Goal: Task Accomplishment & Management: Complete application form

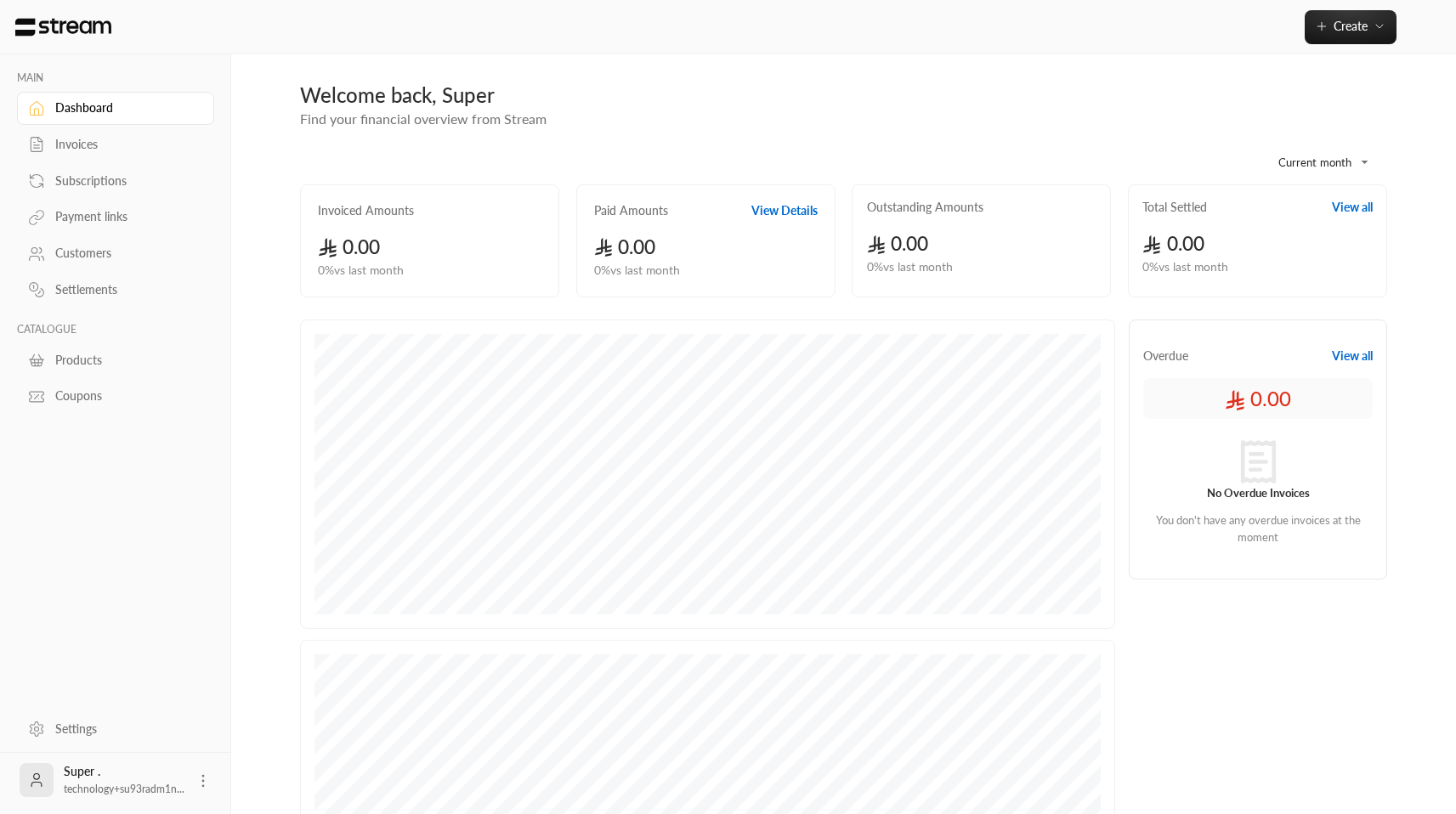
click at [93, 246] on link "Customers" at bounding box center [115, 253] width 197 height 33
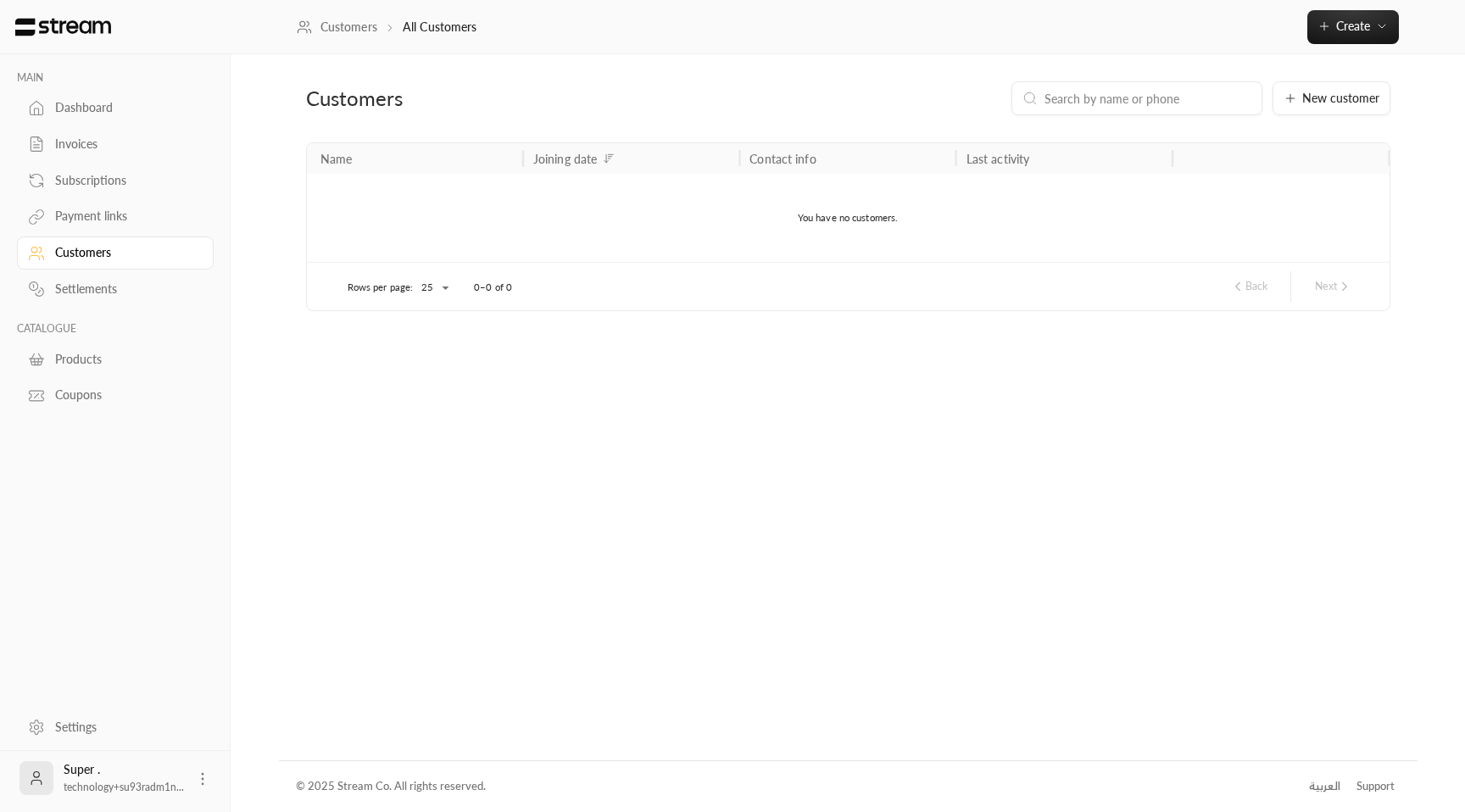
click at [85, 115] on div "Dashboard" at bounding box center [123, 107] width 137 height 17
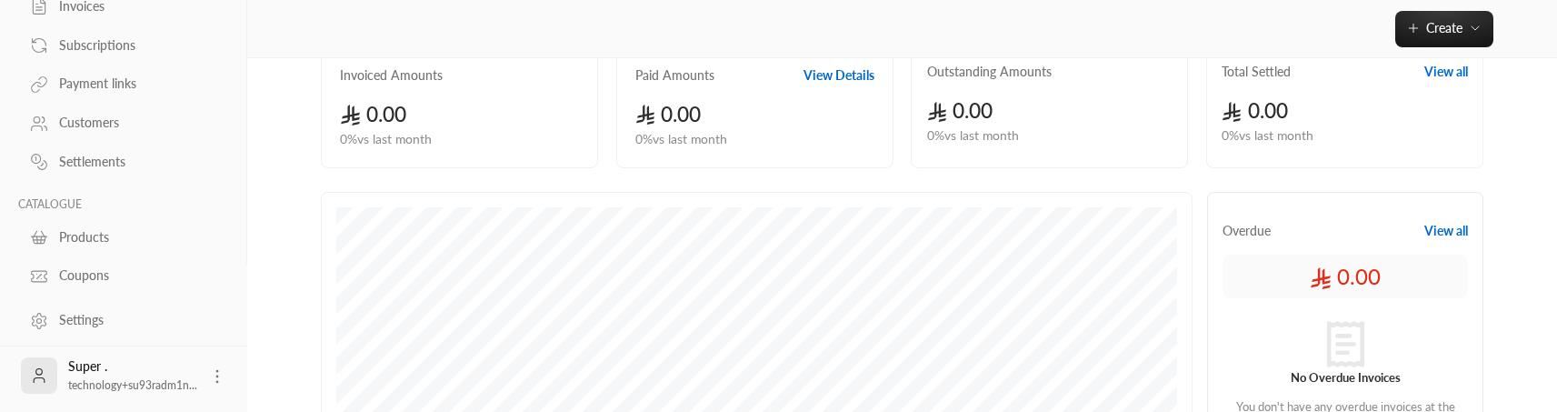
scroll to position [157, 0]
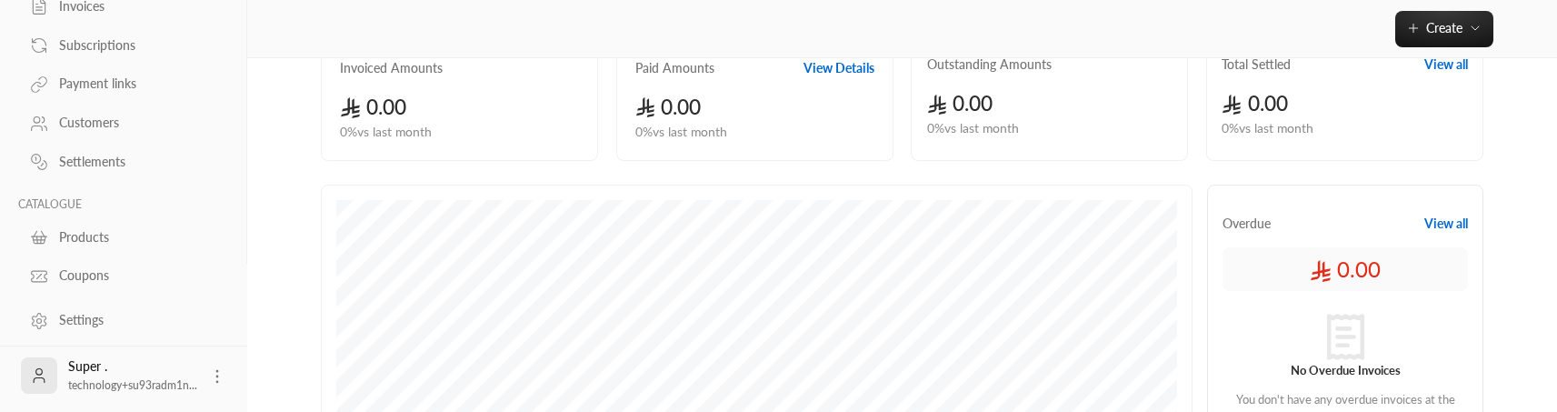
click at [106, 125] on div "Customers" at bounding box center [132, 123] width 147 height 18
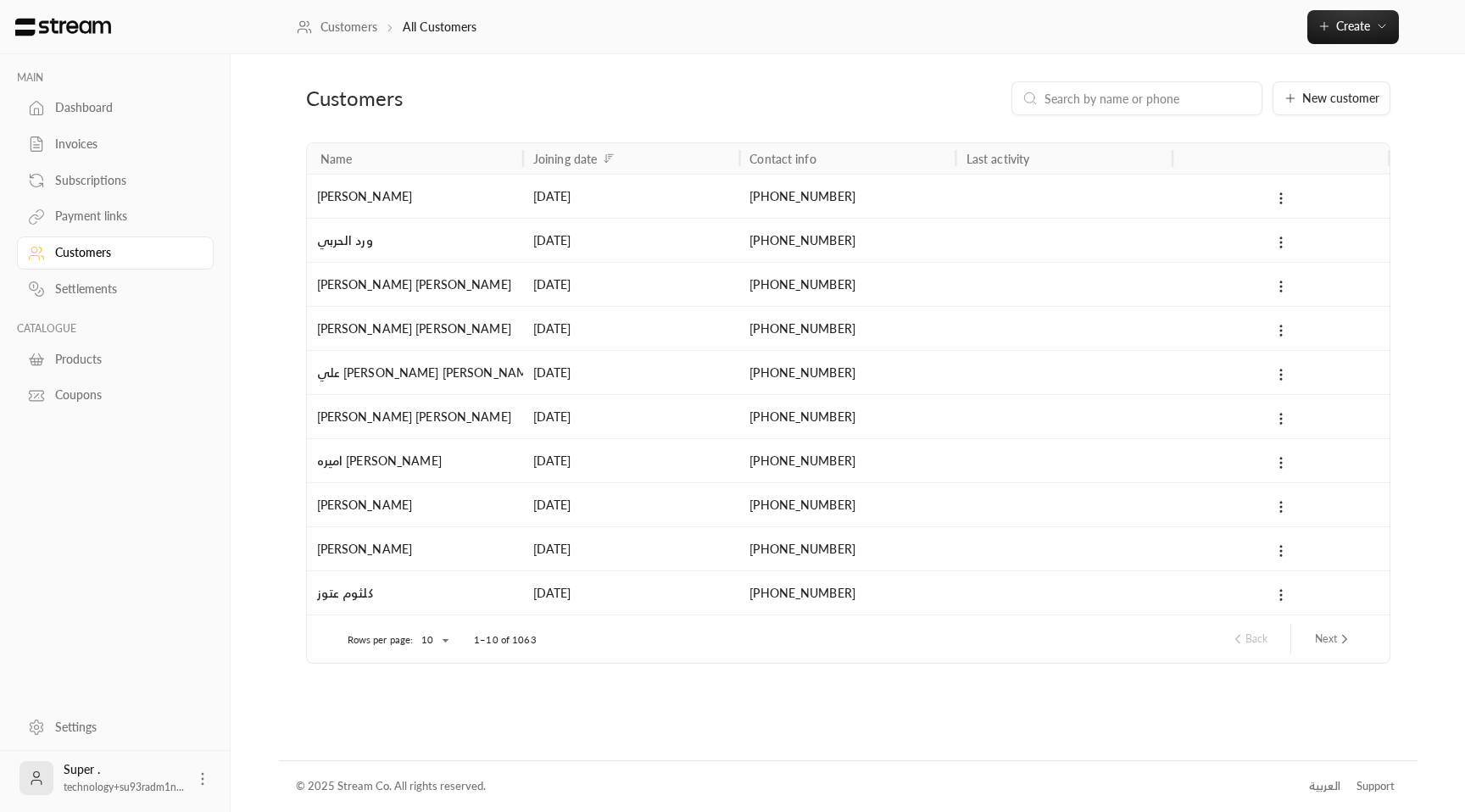
click at [90, 362] on div "Products" at bounding box center [123, 359] width 137 height 17
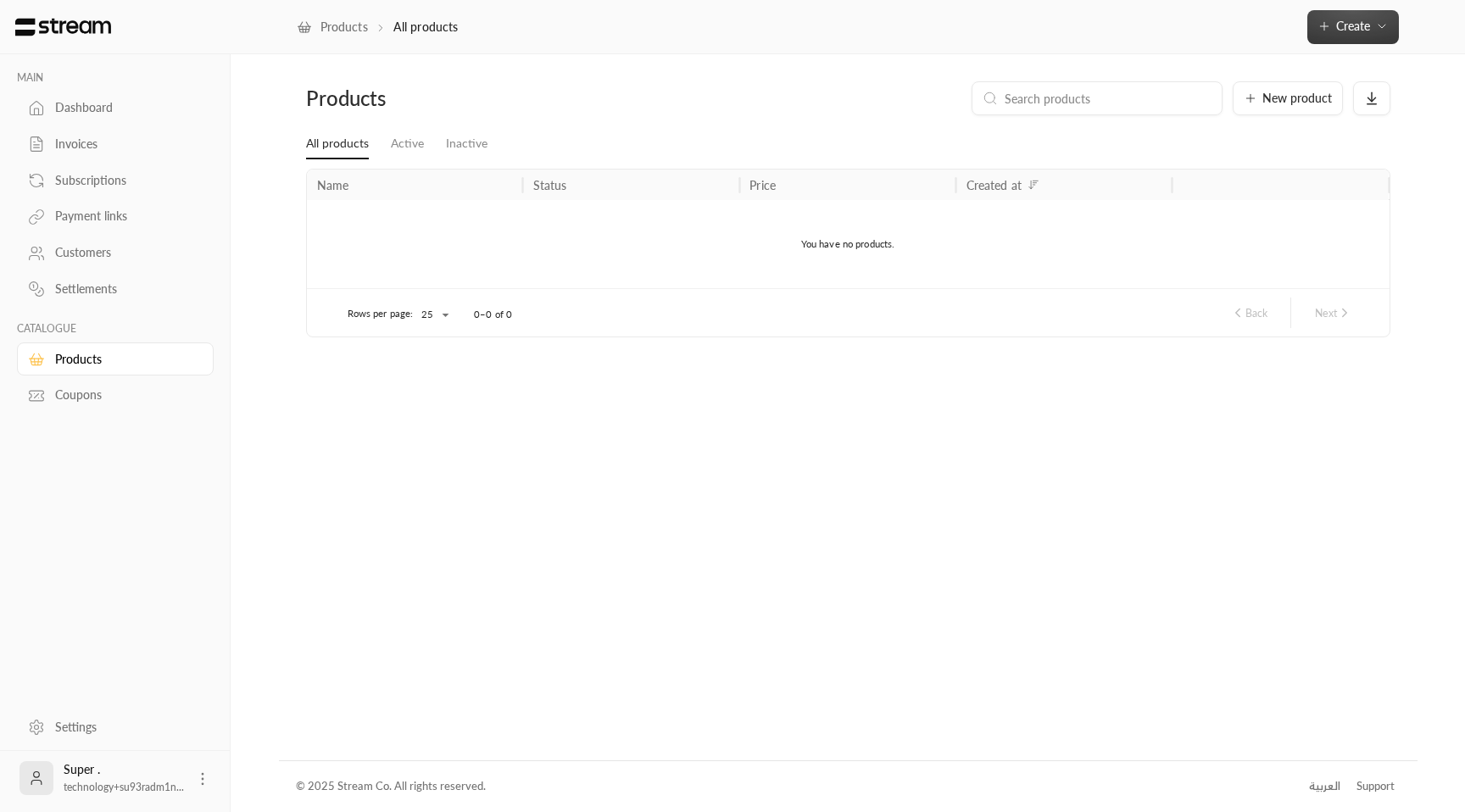
click at [1382, 20] on icon "button" at bounding box center [1382, 26] width 14 height 14
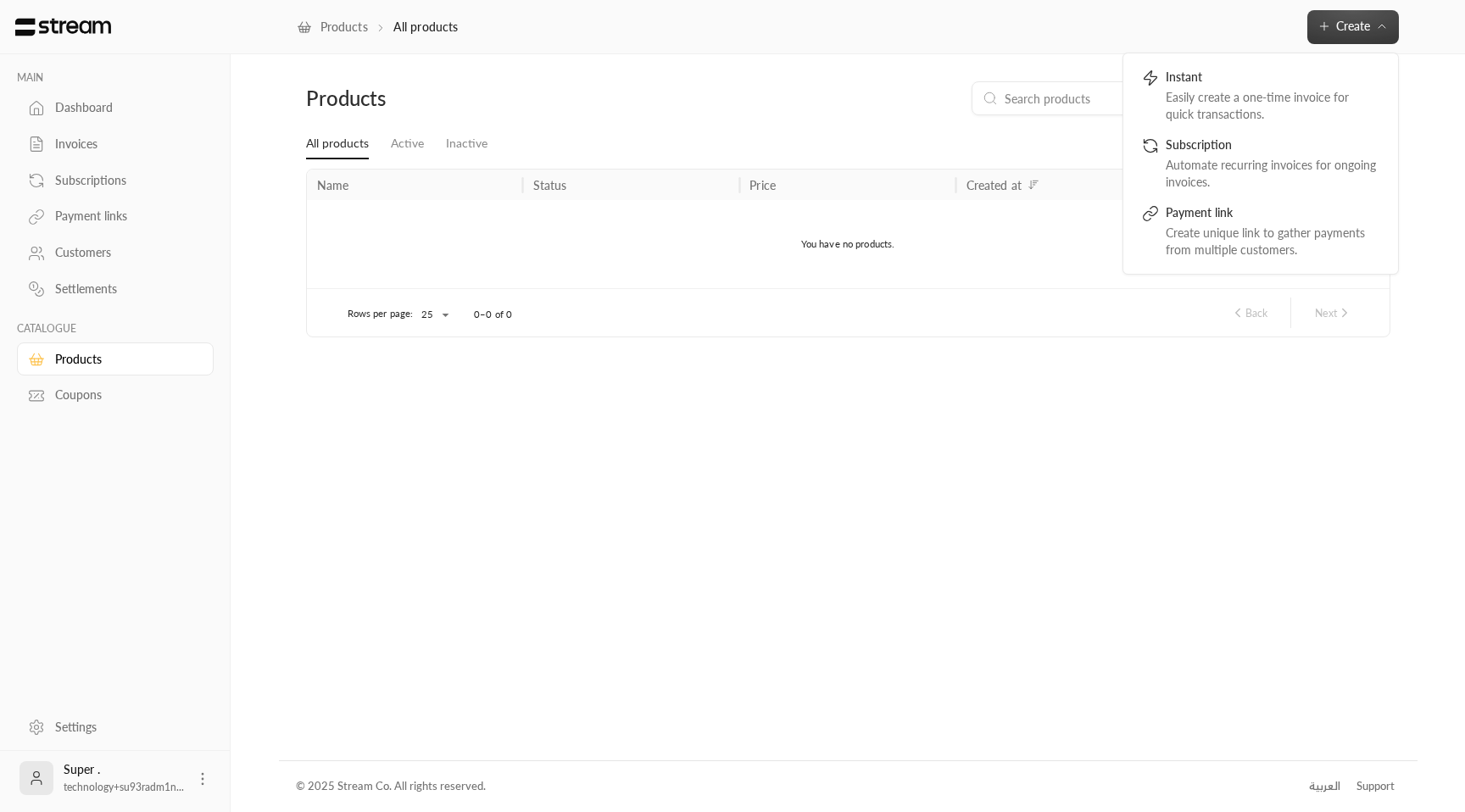
click at [985, 68] on div "Products New product All products Active Inactive Name Status Price Created at …" at bounding box center [848, 406] width 1139 height 705
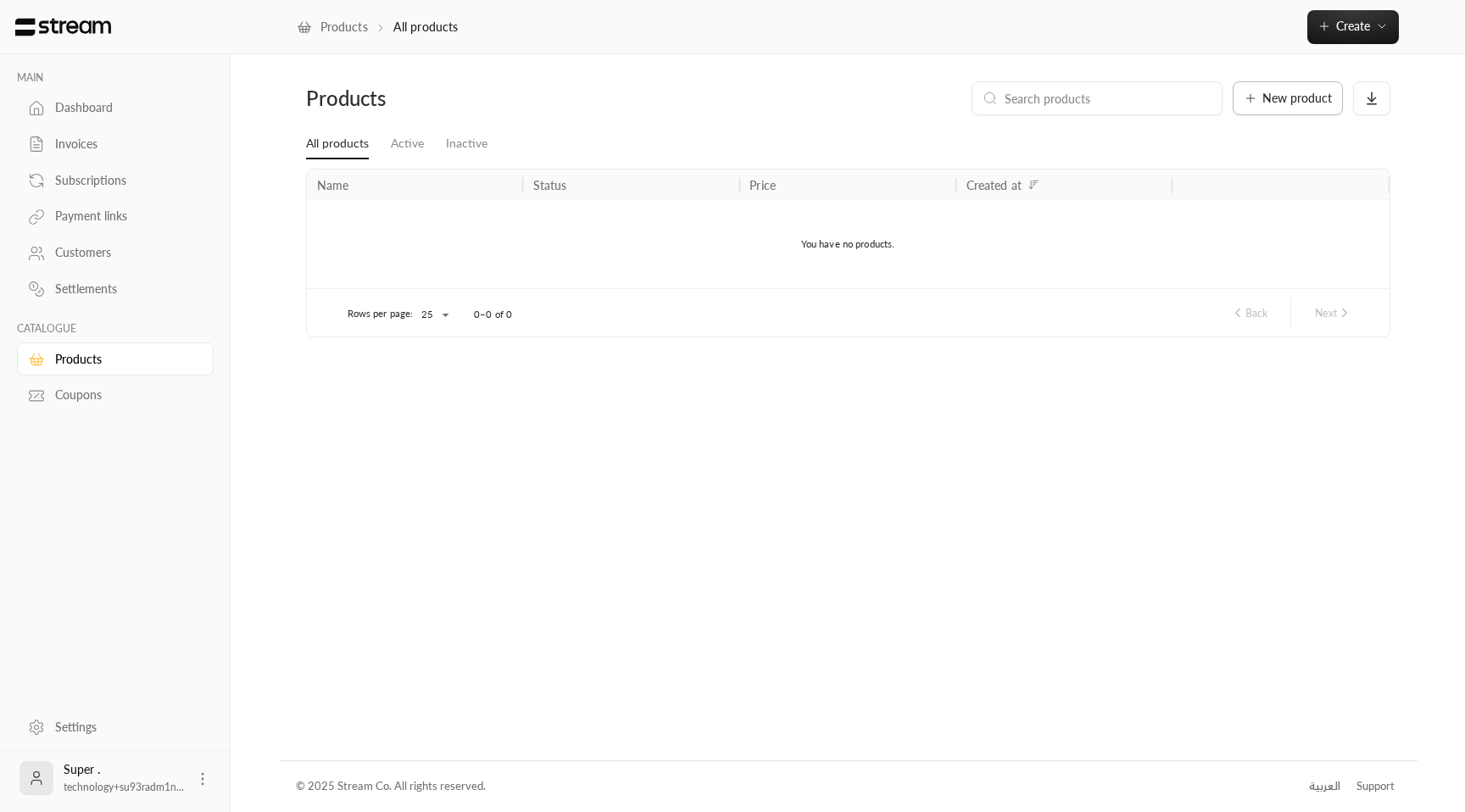
click at [1292, 93] on span "New product" at bounding box center [1297, 98] width 70 height 12
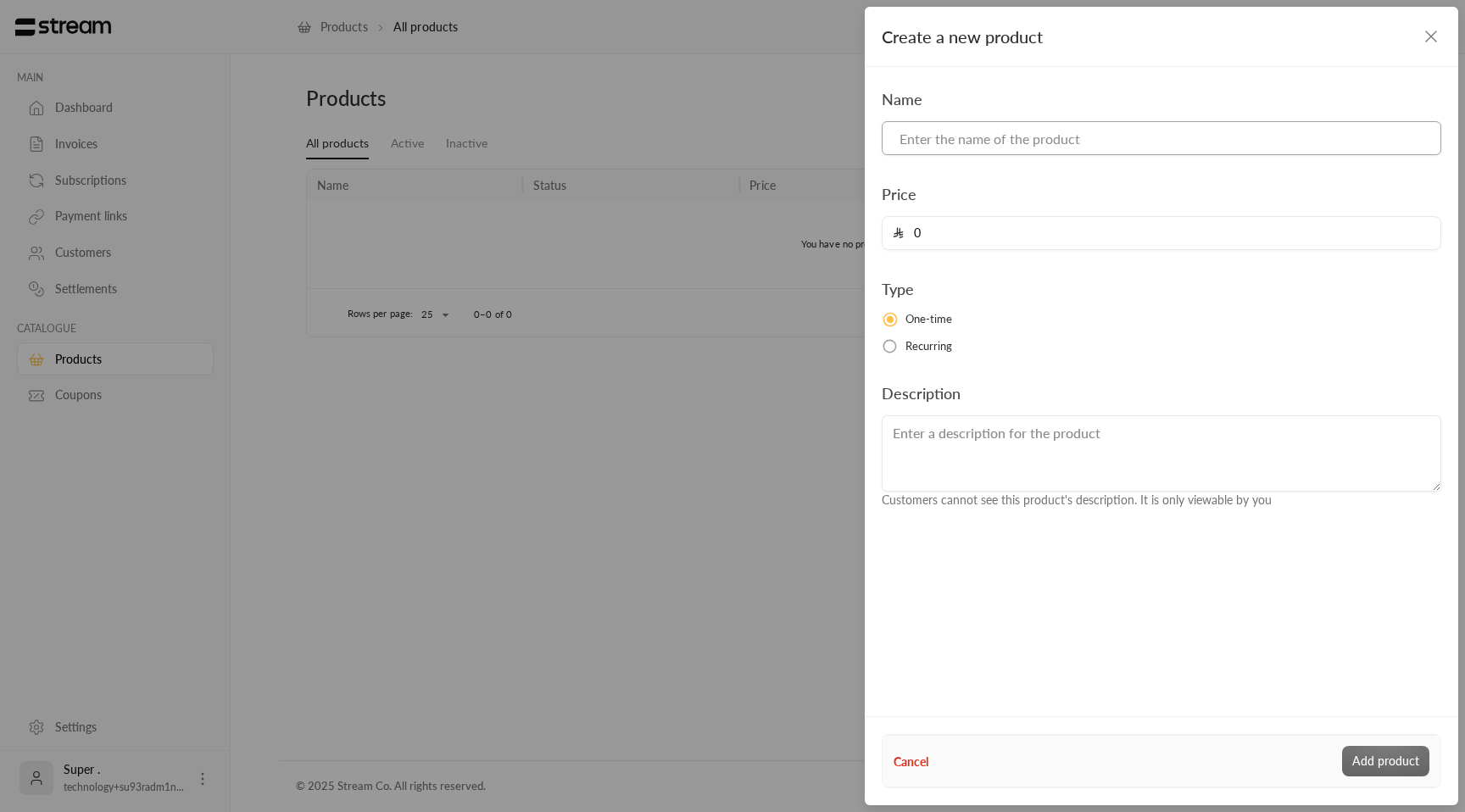
click at [997, 137] on input at bounding box center [1161, 138] width 560 height 34
paste input "6000"
type input "6000"
click at [948, 234] on input "0" at bounding box center [1167, 233] width 527 height 33
paste input "600"
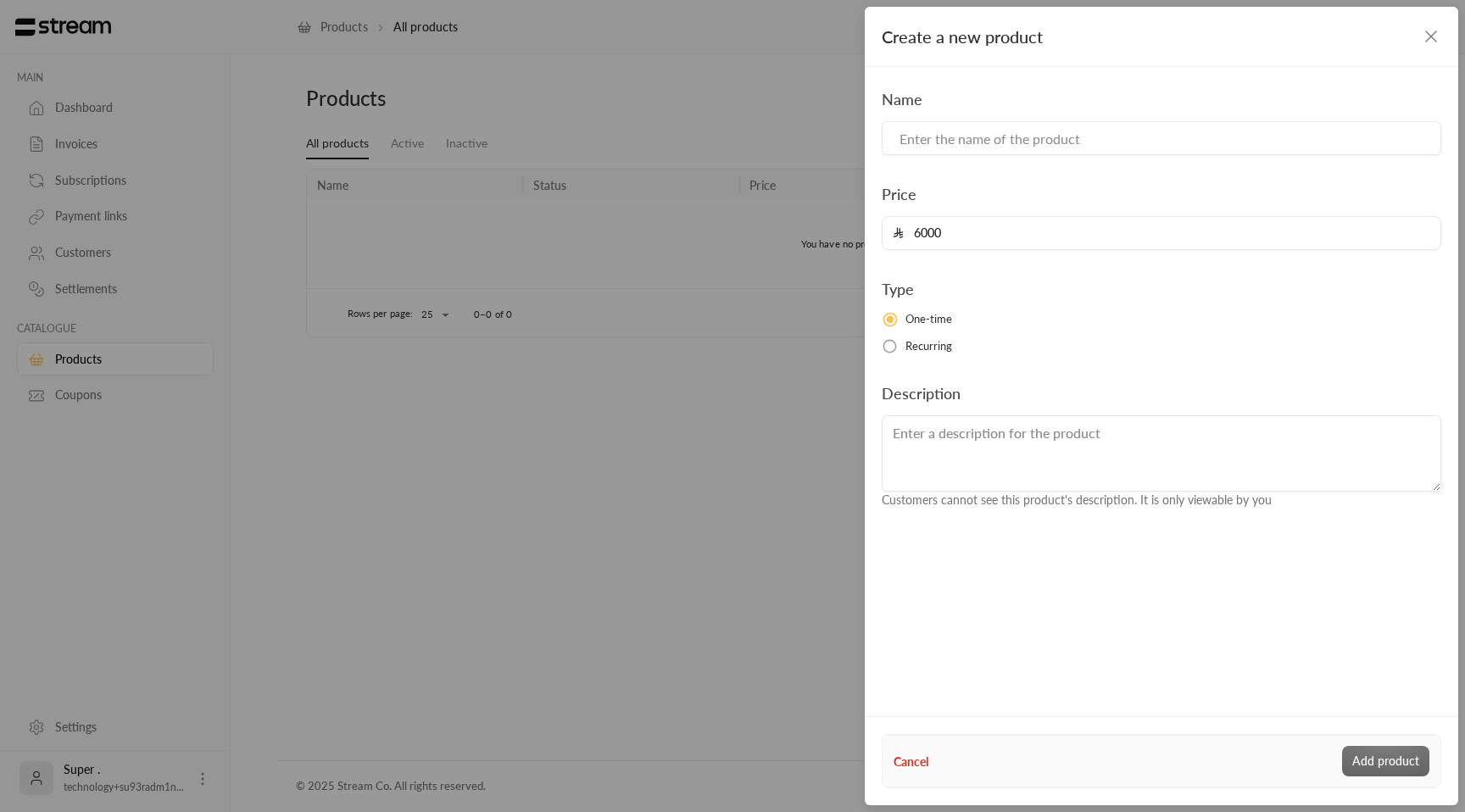
type input "6000"
drag, startPoint x: 965, startPoint y: 144, endPoint x: 957, endPoint y: 152, distance: 11.3
click at [965, 145] on input at bounding box center [1161, 138] width 560 height 34
paste input "القسط الشهري للدبلوم"
type input "القسط الشهري للدبلوم"
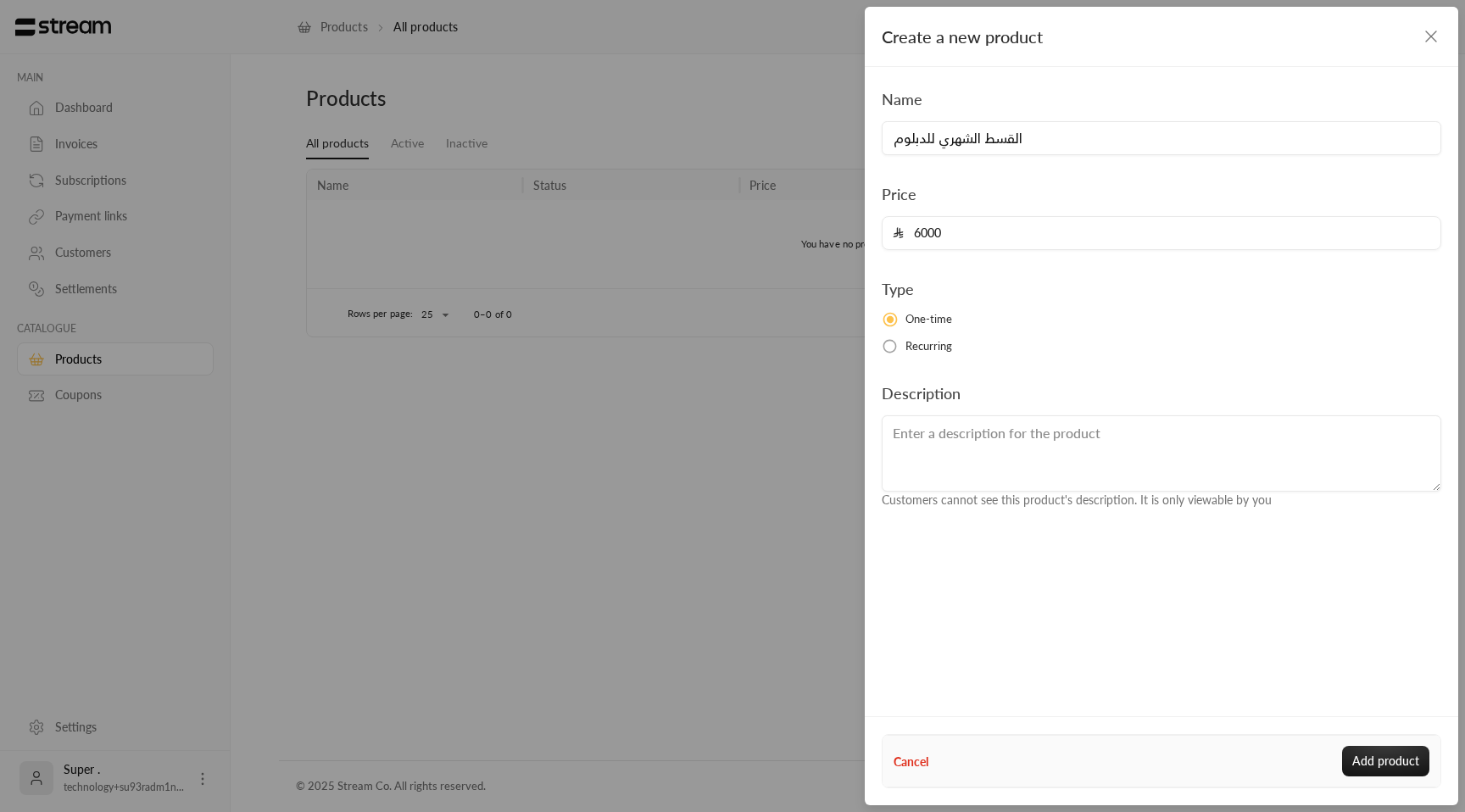
click at [948, 487] on textarea at bounding box center [1161, 453] width 560 height 76
click at [1402, 762] on button "Add product" at bounding box center [1386, 761] width 88 height 31
type input "0"
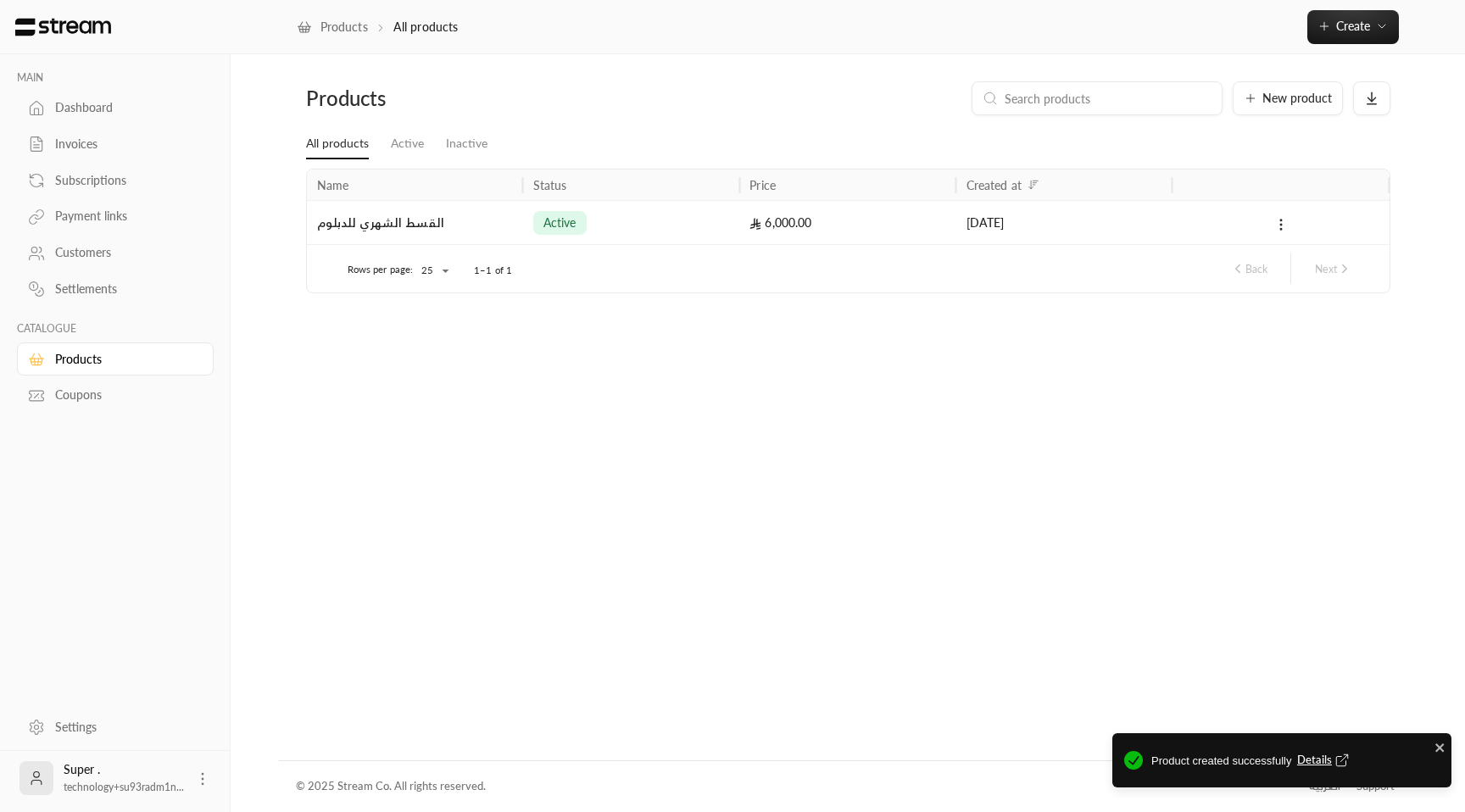
click at [482, 227] on div "القسط الشهري للدبلوم" at bounding box center [415, 222] width 196 height 43
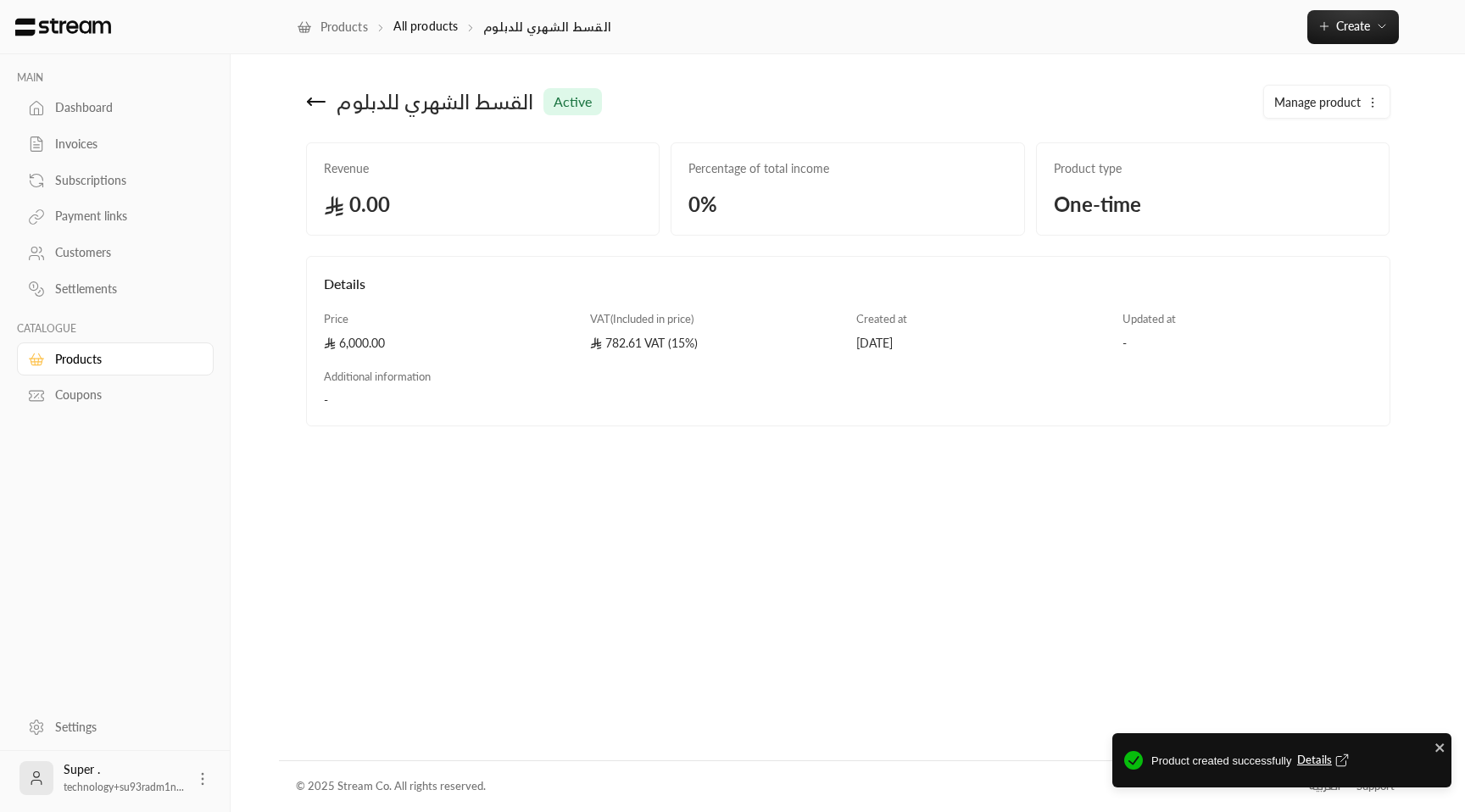
click at [1323, 105] on span "Manage product" at bounding box center [1317, 103] width 87 height 17
click at [1074, 107] on div "Manage product Edit Deactivate Delete" at bounding box center [1123, 102] width 550 height 41
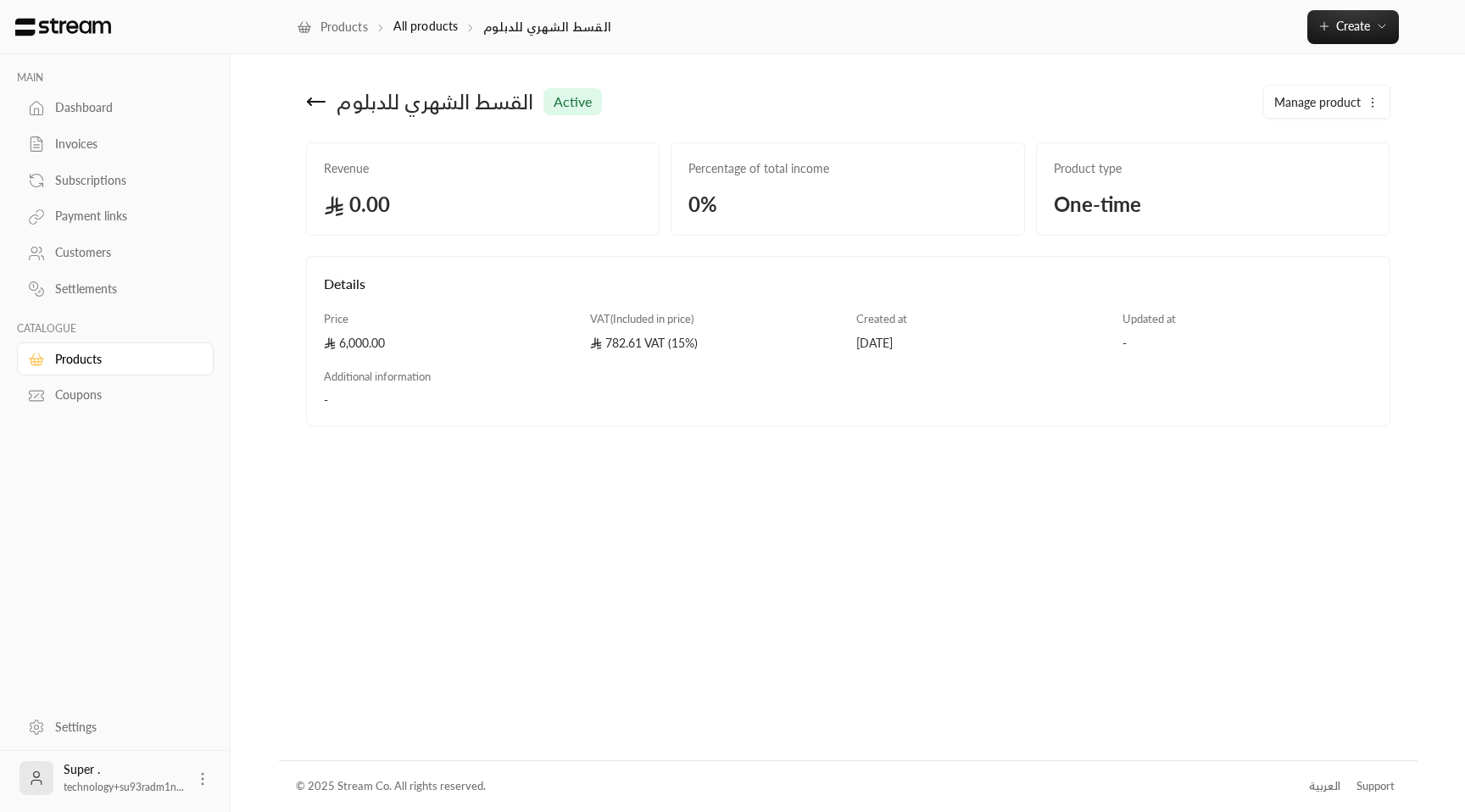
click at [107, 361] on div "Products" at bounding box center [123, 359] width 137 height 17
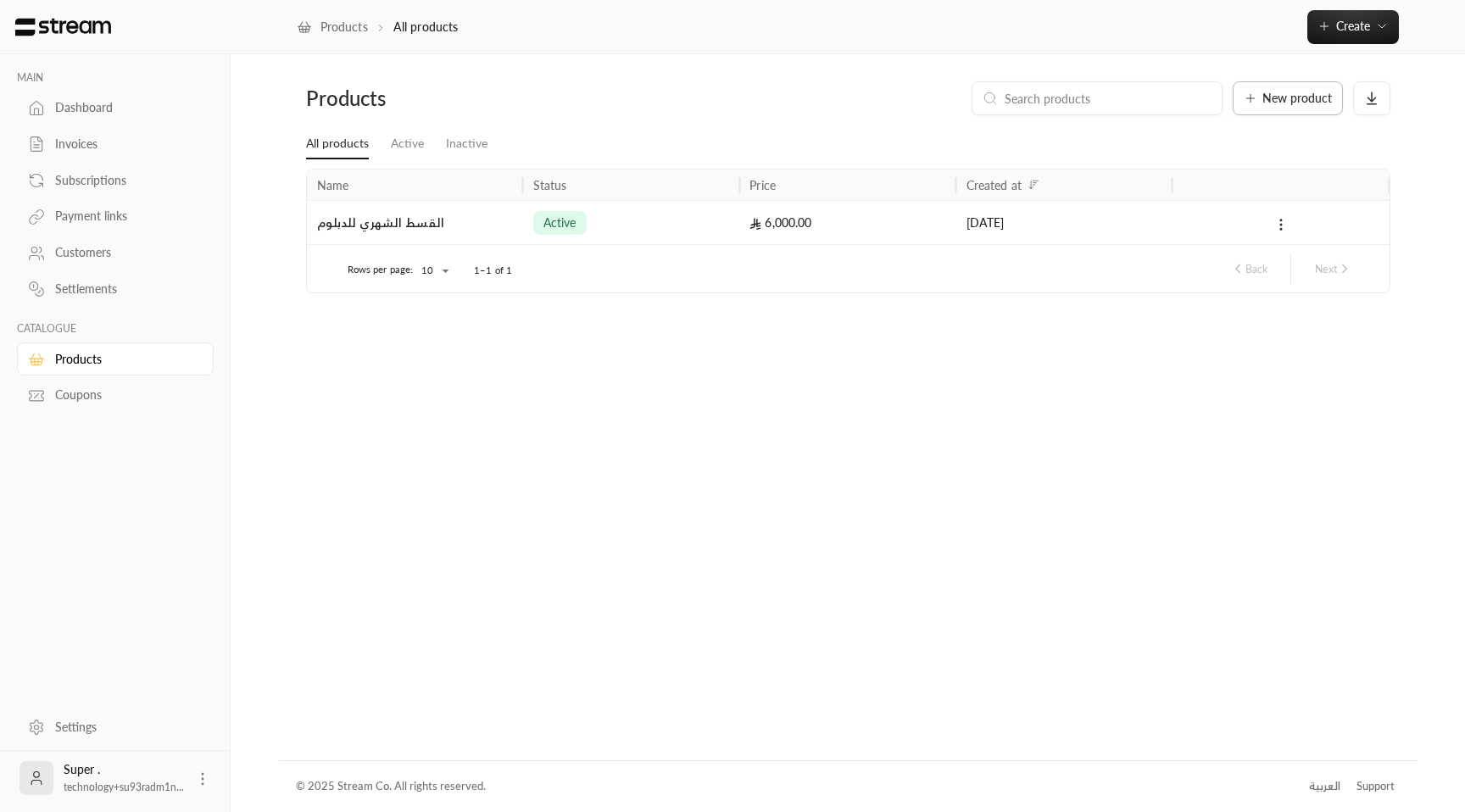
click at [1306, 99] on span "New product" at bounding box center [1297, 98] width 70 height 12
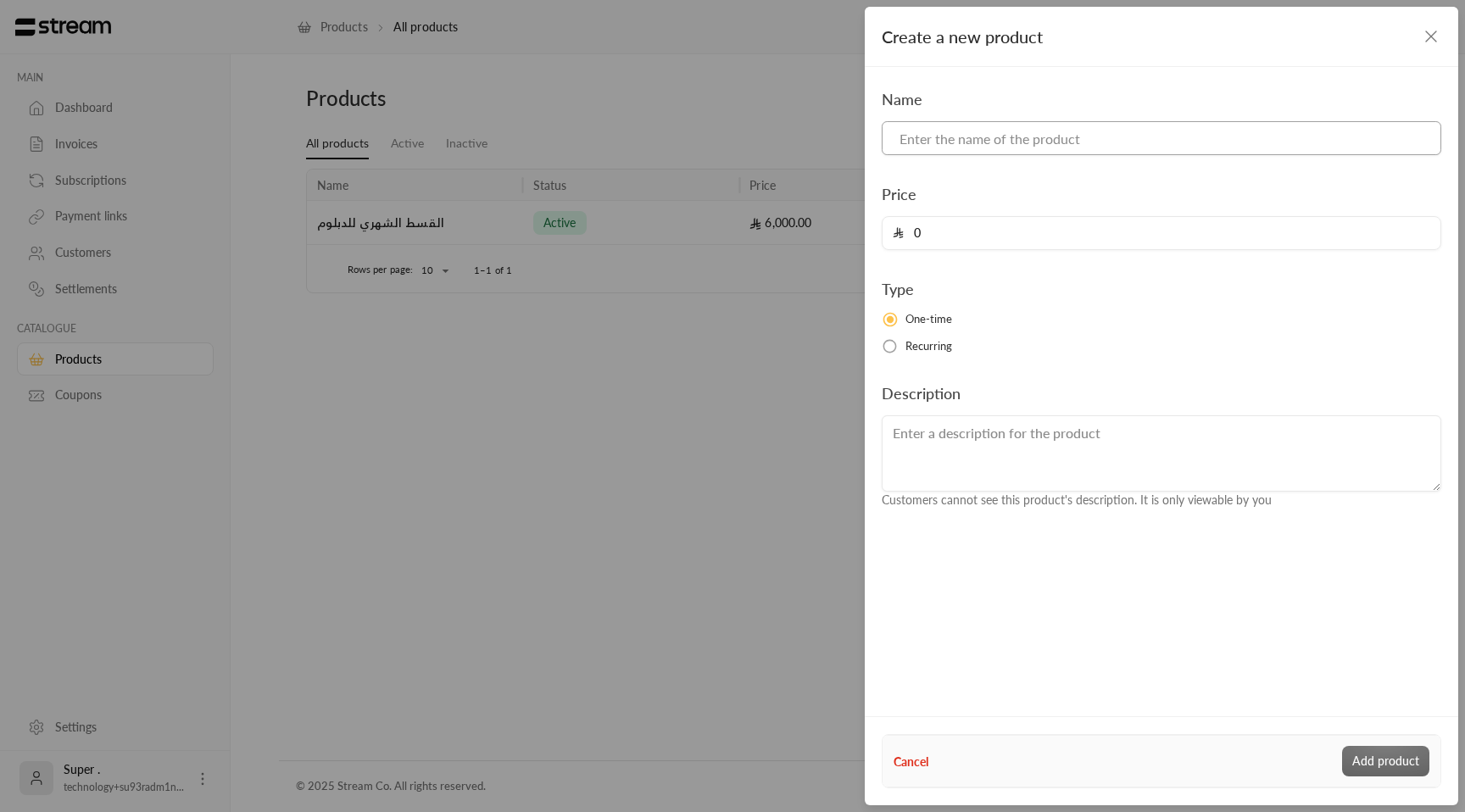
click at [988, 145] on input at bounding box center [1161, 138] width 560 height 34
paste input "7500"
type input "7500"
click at [943, 236] on input "0" at bounding box center [1167, 233] width 527 height 33
paste input "750"
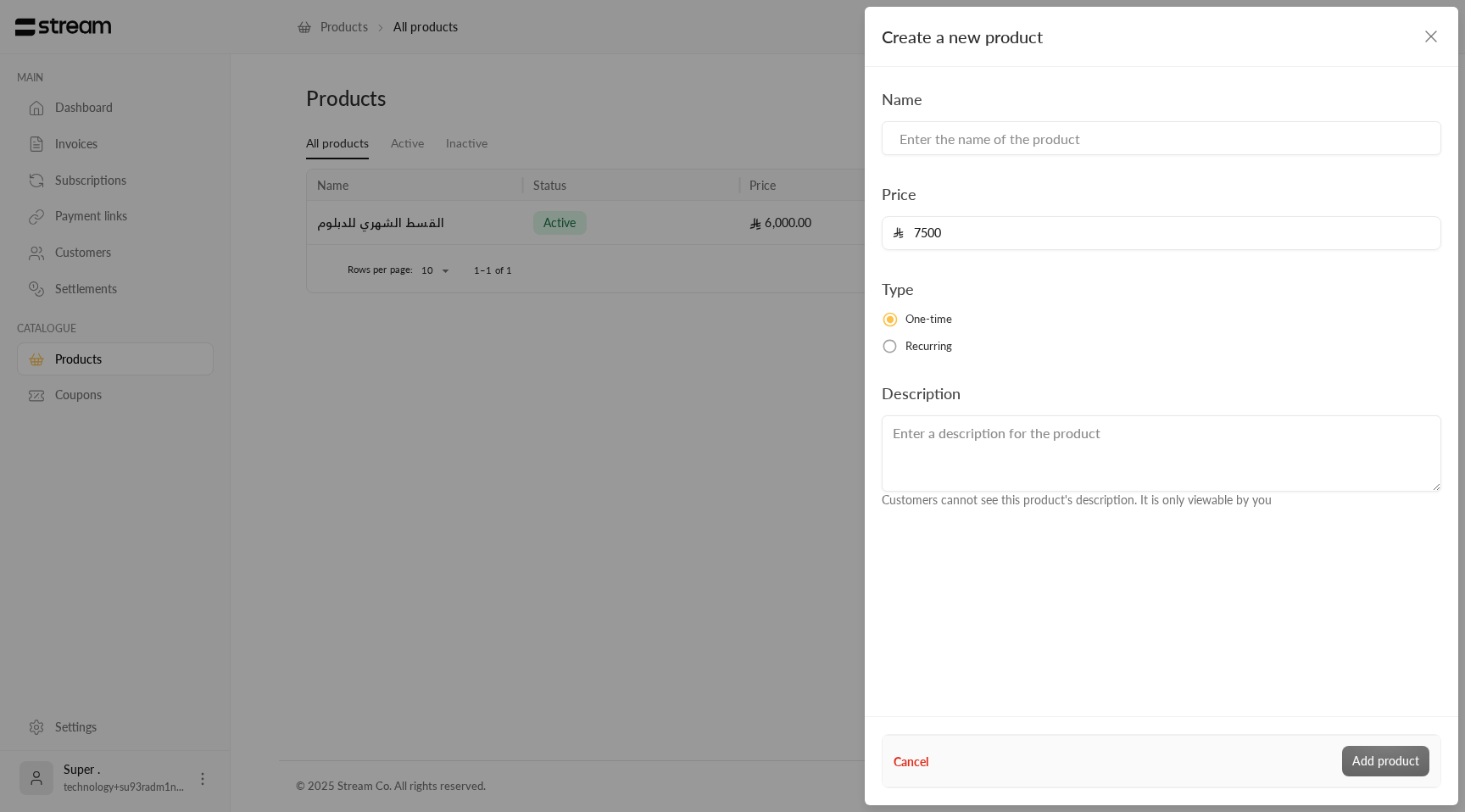
type input "7500"
click at [957, 142] on input at bounding box center [1161, 138] width 560 height 34
paste input "القسط الشهري للدبلوم"
type input "القسط الشهري للدبلوم"
click at [1377, 759] on button "Add product" at bounding box center [1386, 761] width 88 height 31
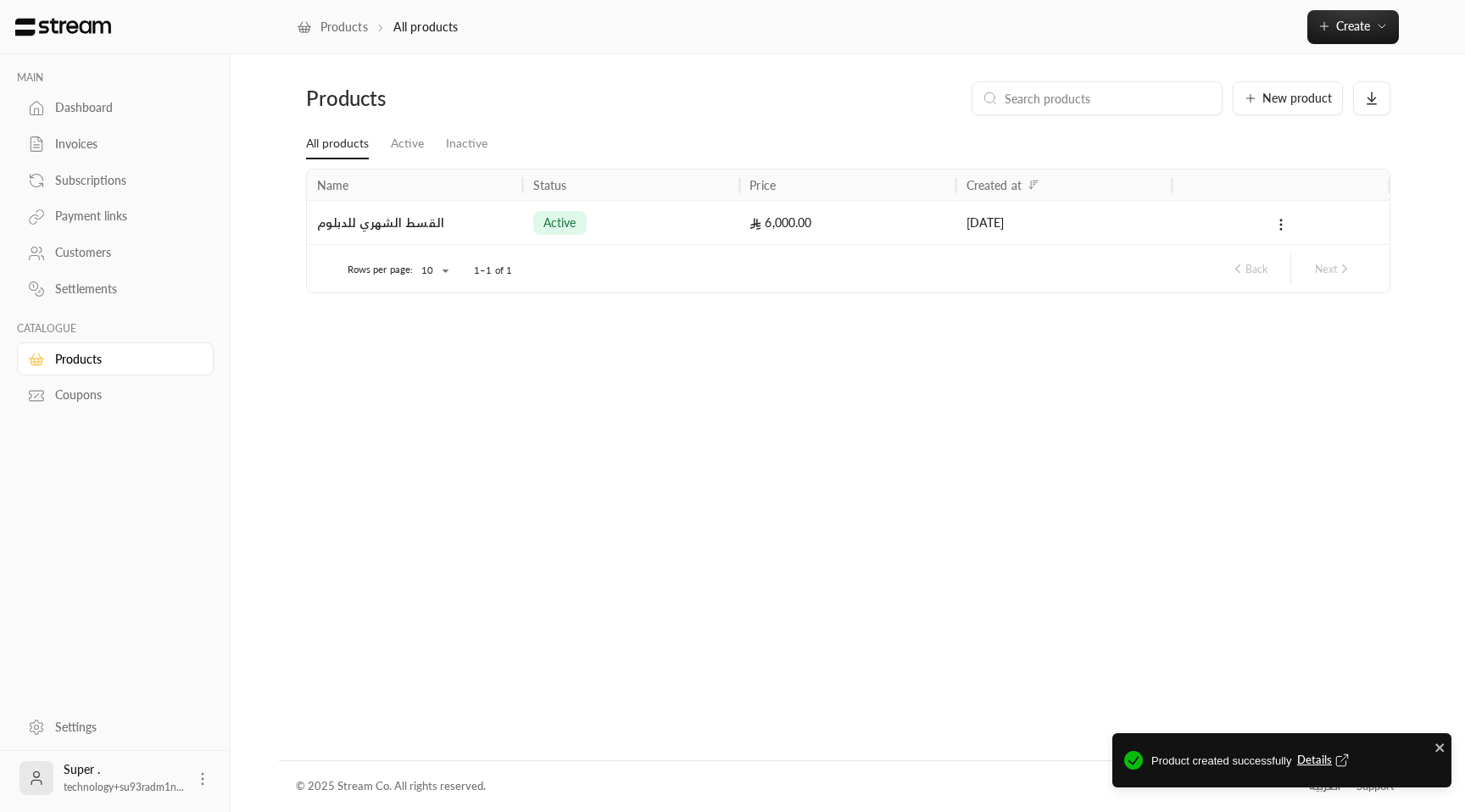
type input "0"
click at [1276, 107] on button "New product" at bounding box center [1288, 98] width 110 height 34
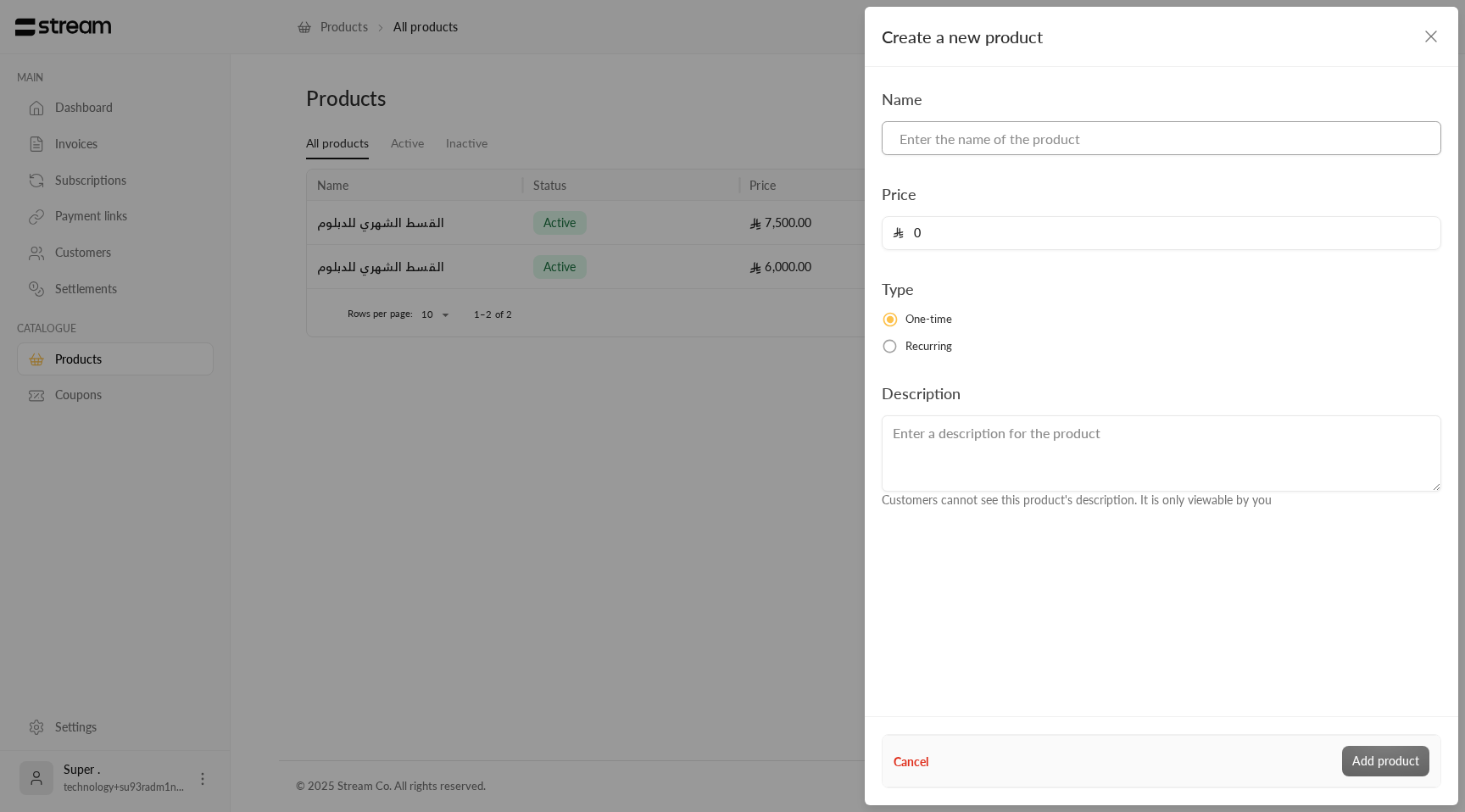
click at [958, 136] on input at bounding box center [1161, 138] width 560 height 34
paste input "10500"
type input "10500"
click at [1001, 138] on input at bounding box center [1161, 138] width 560 height 34
paste input "القسط الشهري للدبلوم"
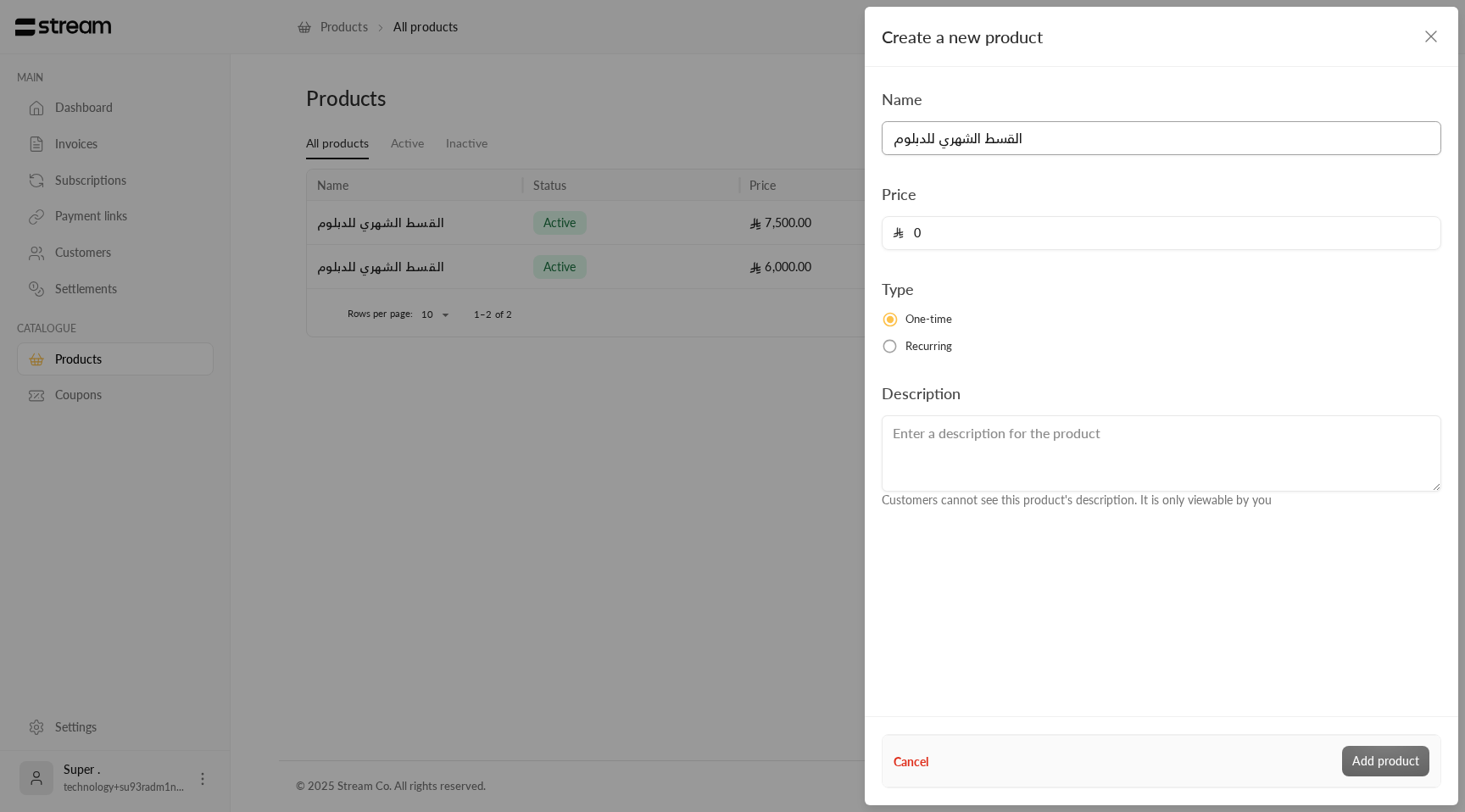
type input "القسط الشهري للدبلوم"
click at [935, 235] on input "0" at bounding box center [1167, 233] width 527 height 33
paste input "1050"
type input "10500"
click at [1388, 763] on button "Add product" at bounding box center [1386, 761] width 88 height 31
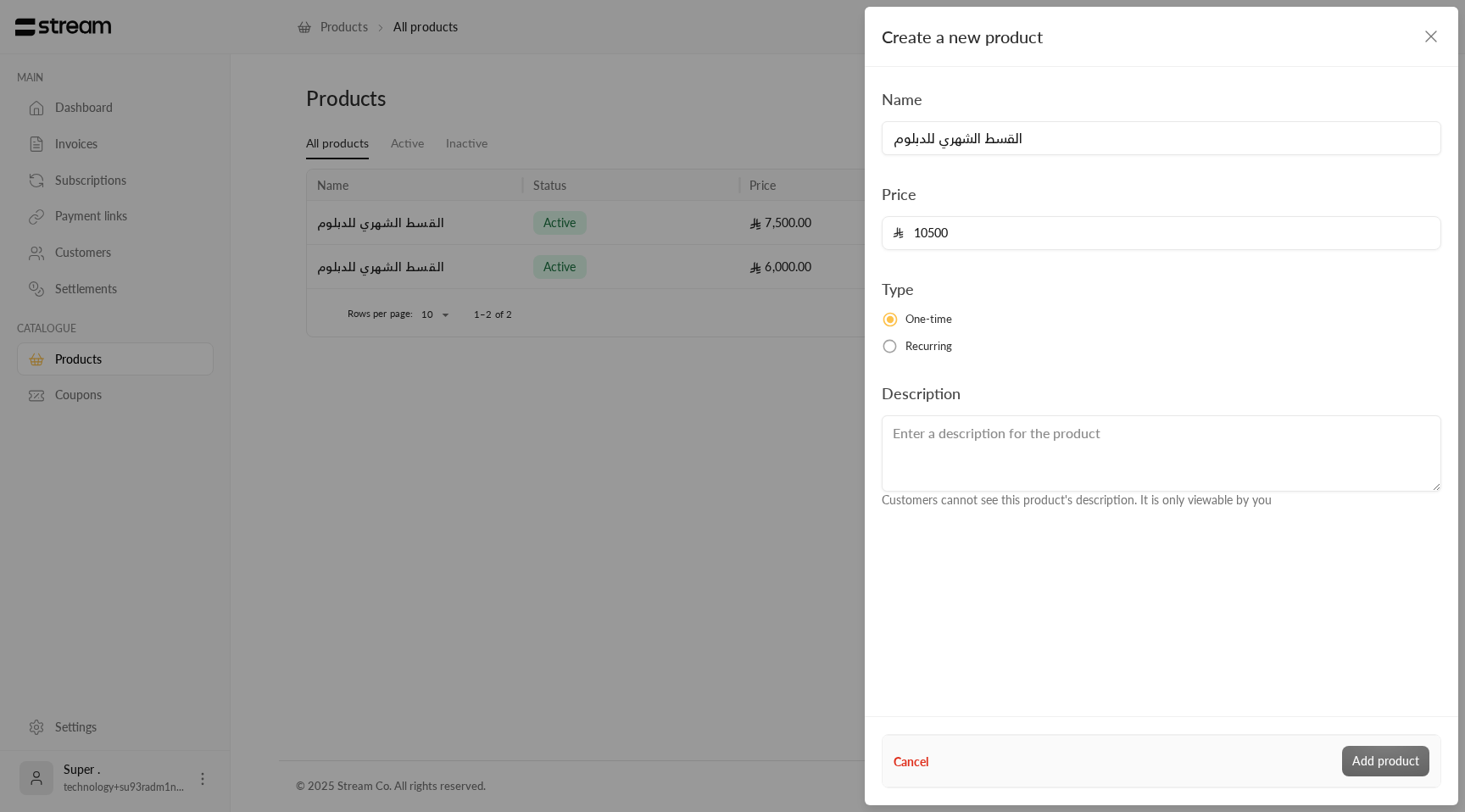
type input "0"
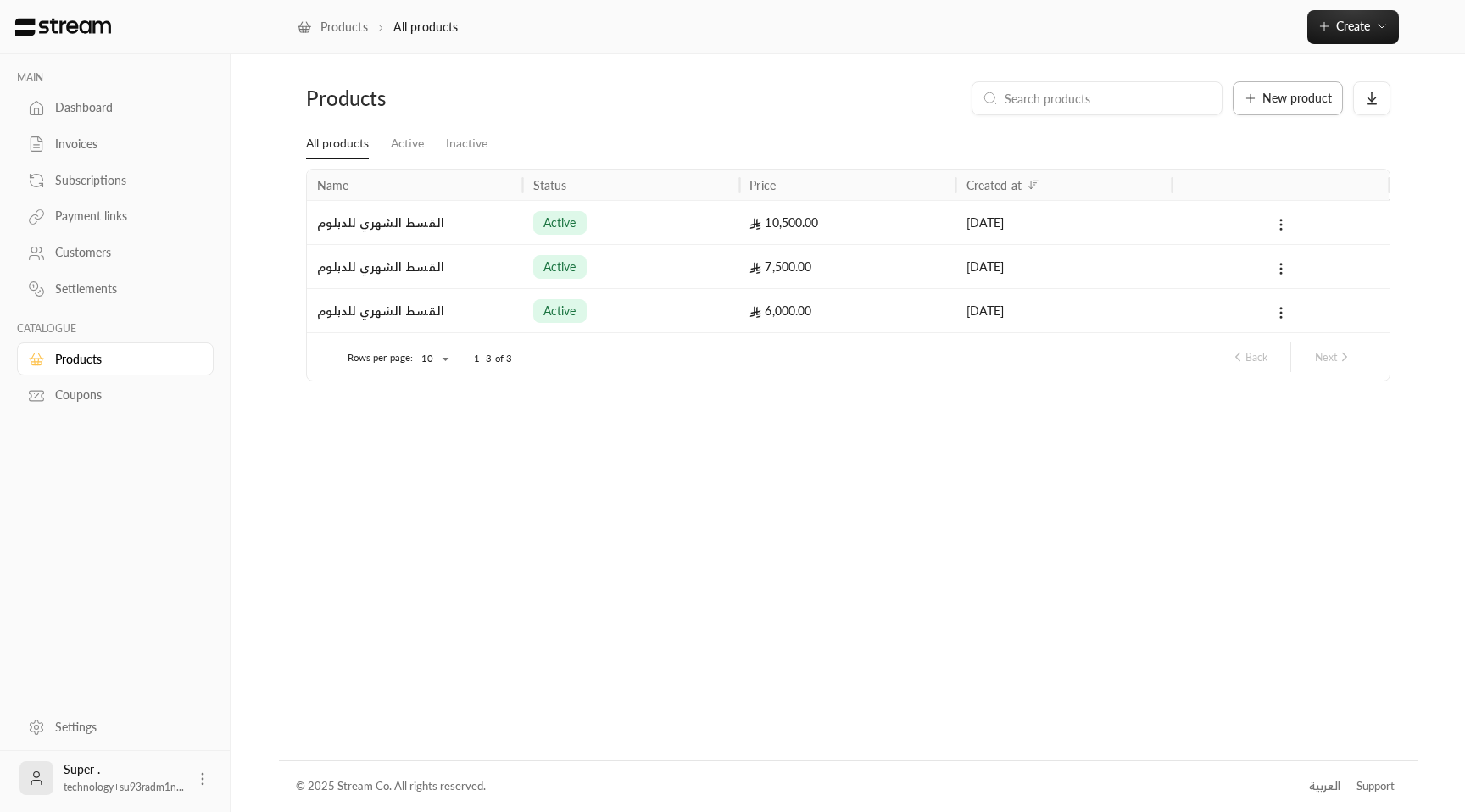
click at [1268, 103] on span "New product" at bounding box center [1297, 98] width 70 height 12
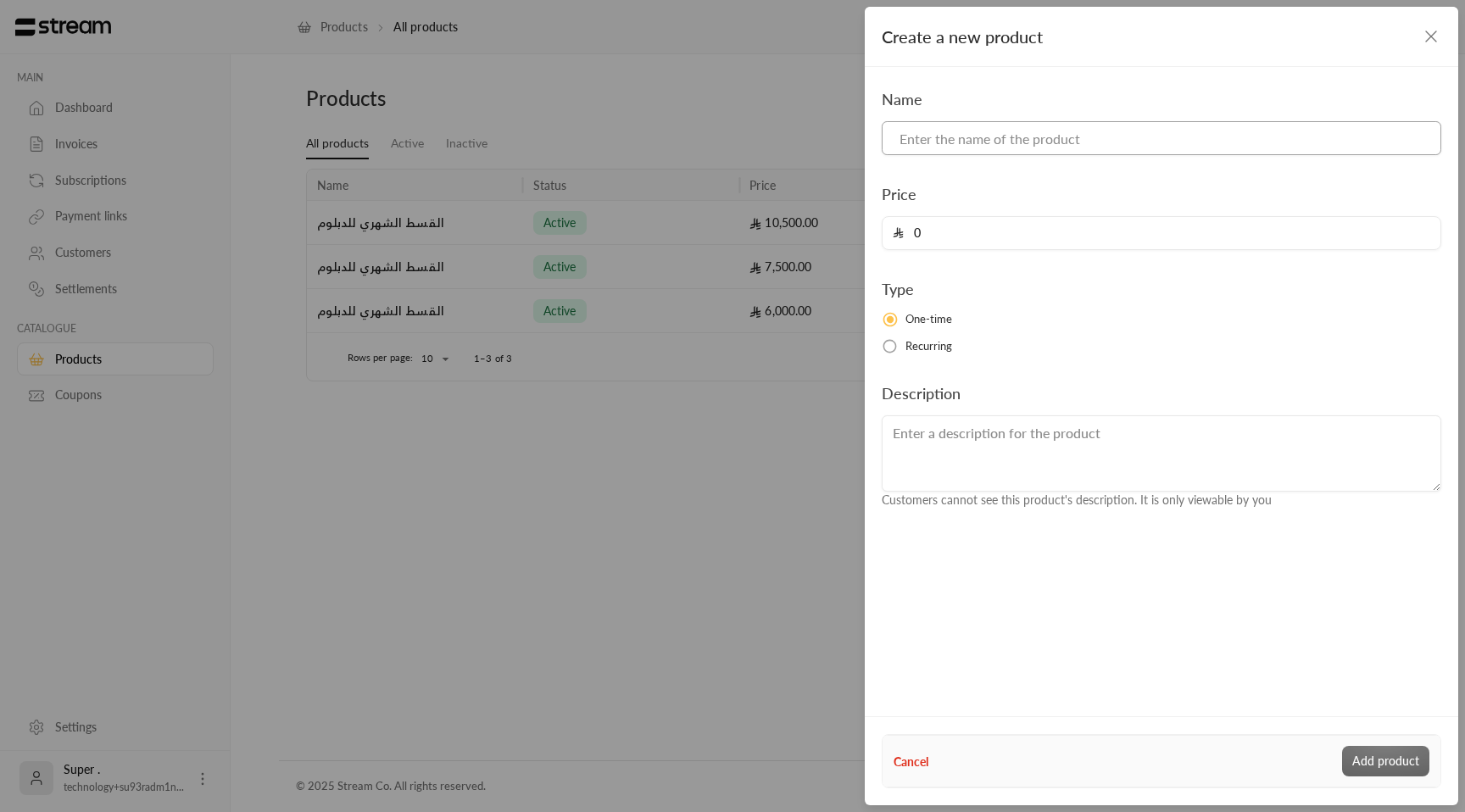
click at [1049, 146] on input at bounding box center [1161, 138] width 560 height 34
paste input "القسط الشهري للدبلوم"
type input "القسط الشهري للدبلوم"
click at [958, 230] on input "0" at bounding box center [1167, 233] width 527 height 33
paste input "1100"
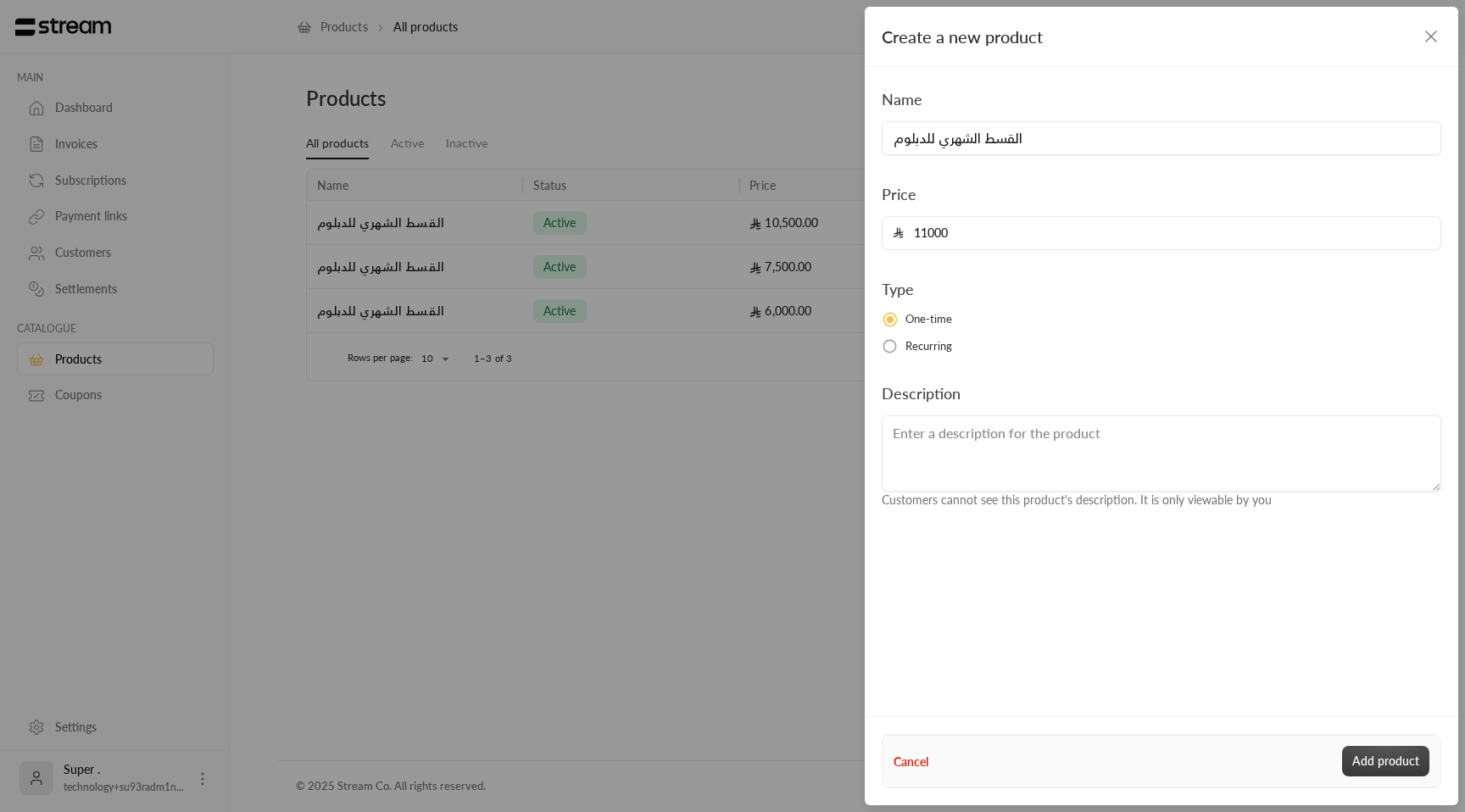
type input "11000"
drag, startPoint x: 1379, startPoint y: 772, endPoint x: 1237, endPoint y: 750, distance: 143.7
click at [1379, 772] on button "Add product" at bounding box center [1386, 761] width 88 height 31
type input "0"
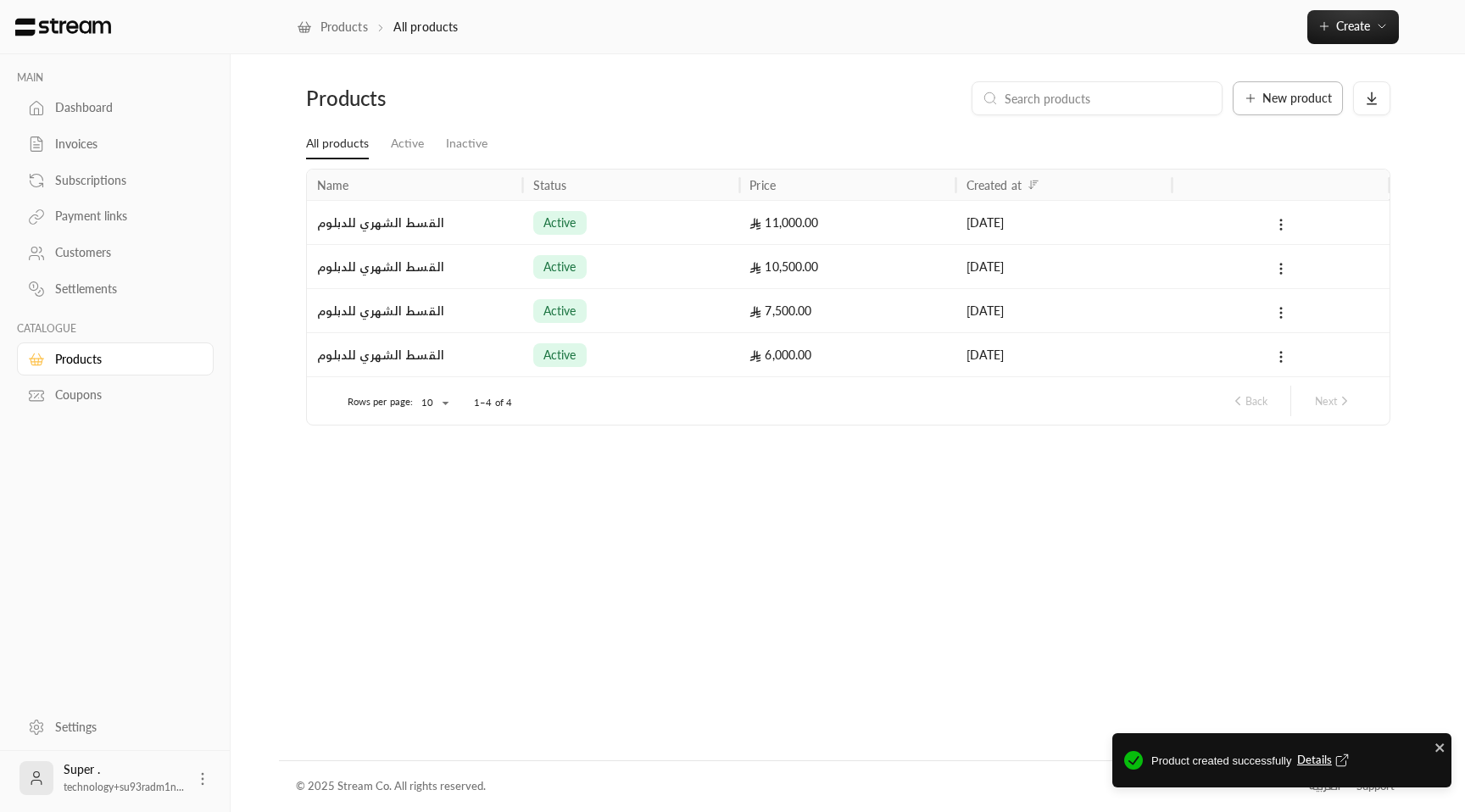
click at [1282, 99] on span "New product" at bounding box center [1297, 98] width 70 height 12
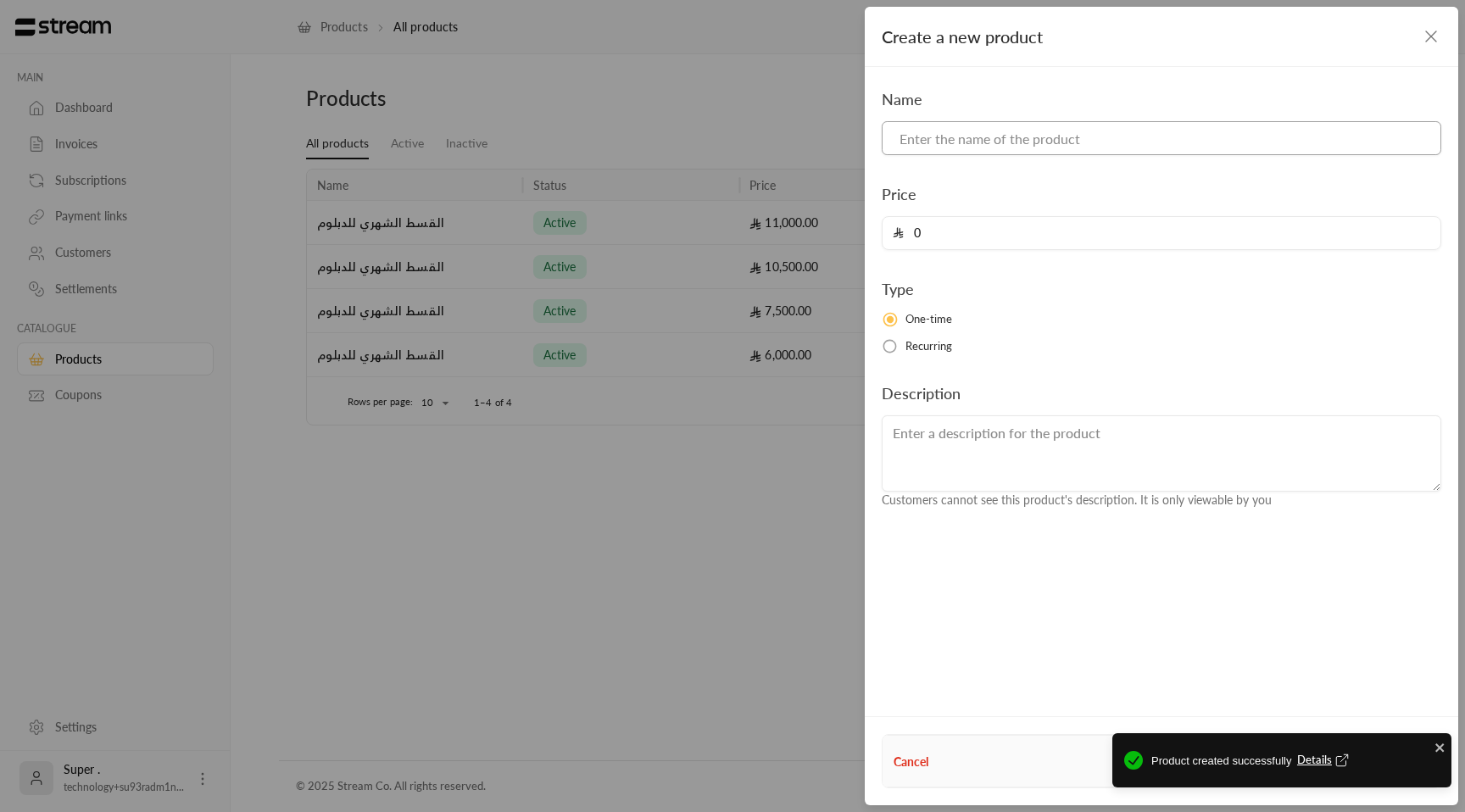
click at [950, 138] on input at bounding box center [1161, 138] width 560 height 34
paste input "القسط الشهري للدبلوم"
type input "القسط الشهري للدبلوم"
click at [956, 221] on input "0" at bounding box center [1167, 233] width 527 height 33
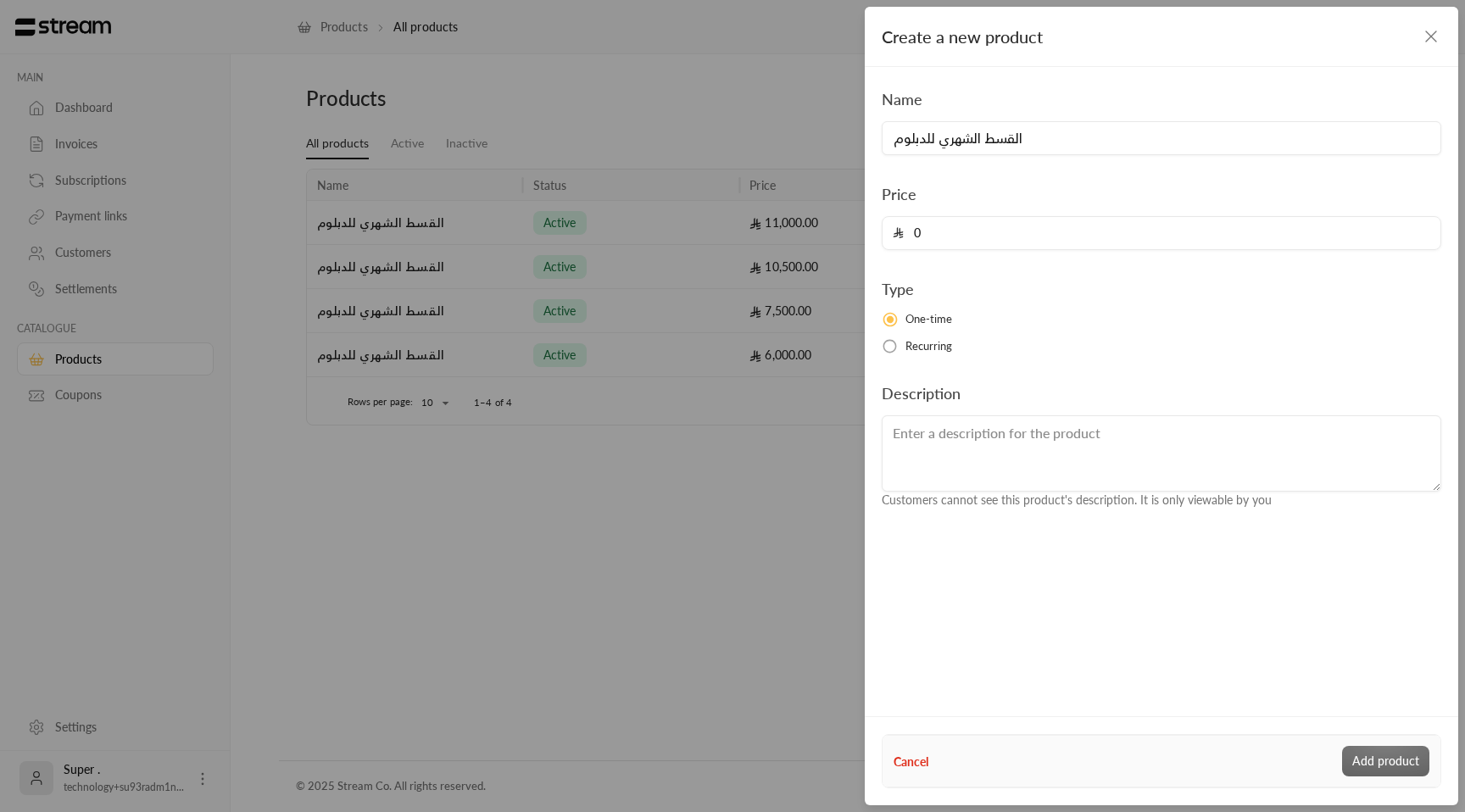
click at [972, 237] on input "0" at bounding box center [1167, 233] width 527 height 33
paste input "1150"
type input "11500"
drag, startPoint x: 1388, startPoint y: 750, endPoint x: 1371, endPoint y: 756, distance: 18.0
click at [1388, 750] on button "Add product" at bounding box center [1386, 761] width 88 height 31
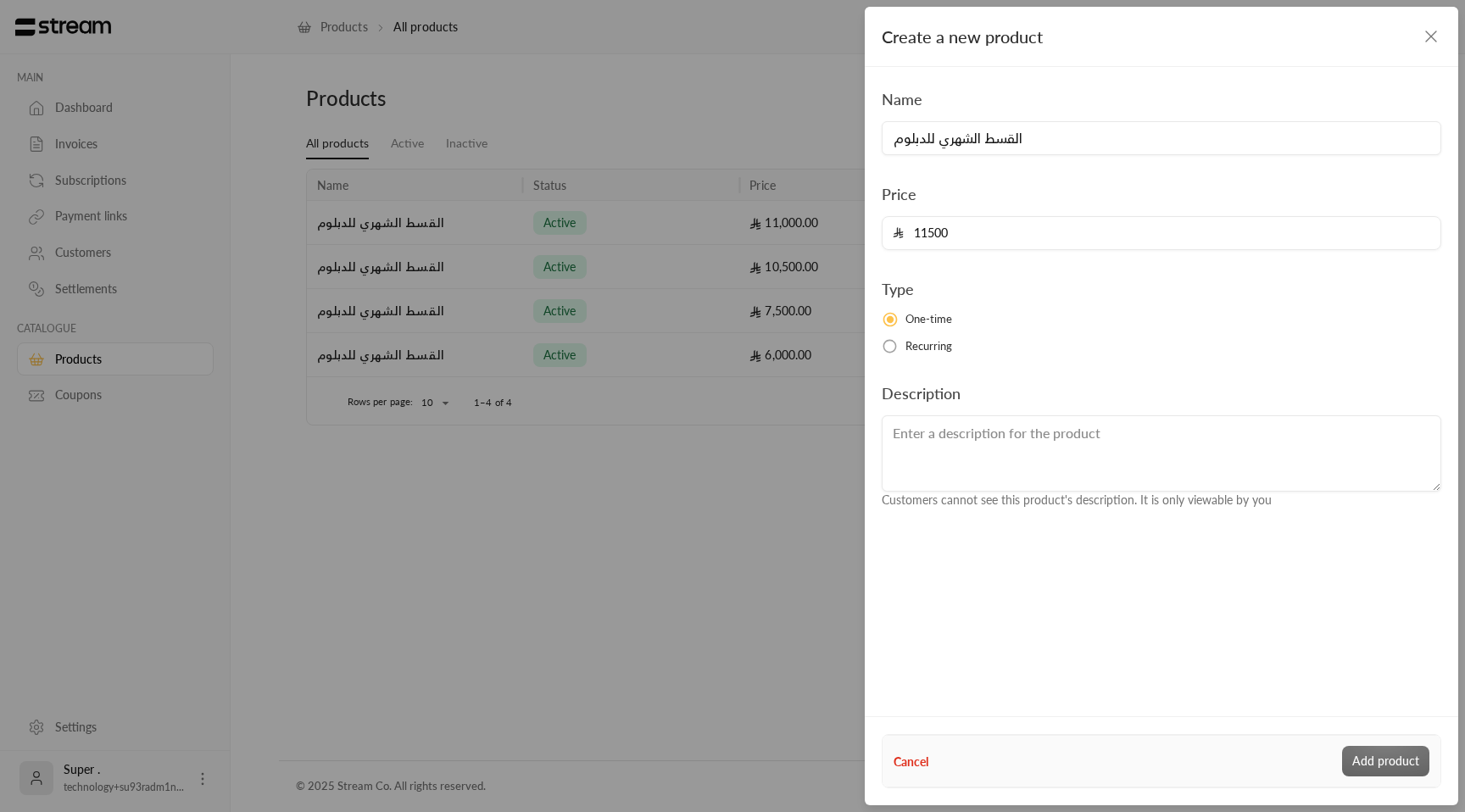
type input "0"
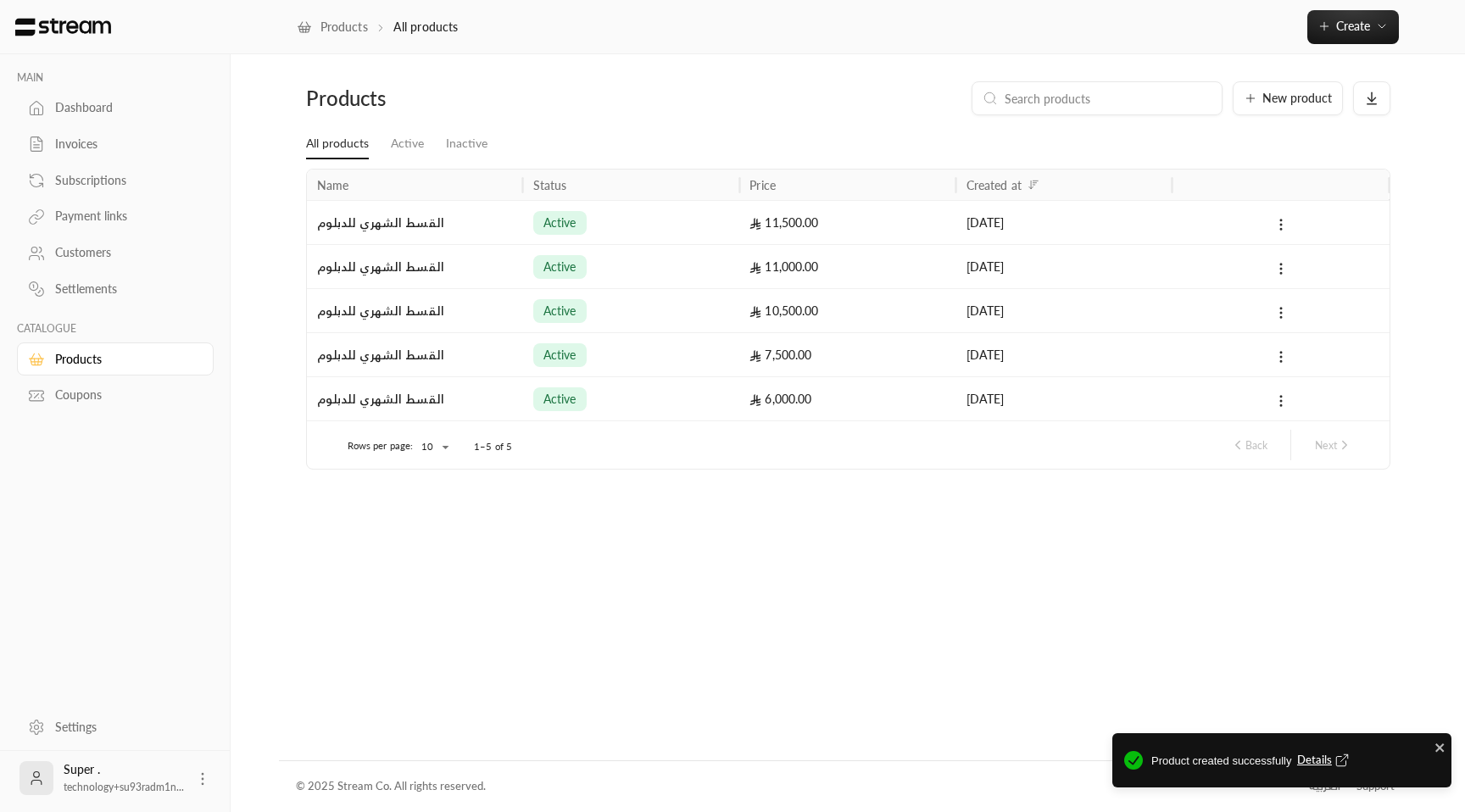
click at [1300, 79] on div "Products New product All products Active Inactive Name Status Price Created at …" at bounding box center [848, 406] width 1139 height 705
click at [1287, 92] on span "New product" at bounding box center [1297, 98] width 70 height 12
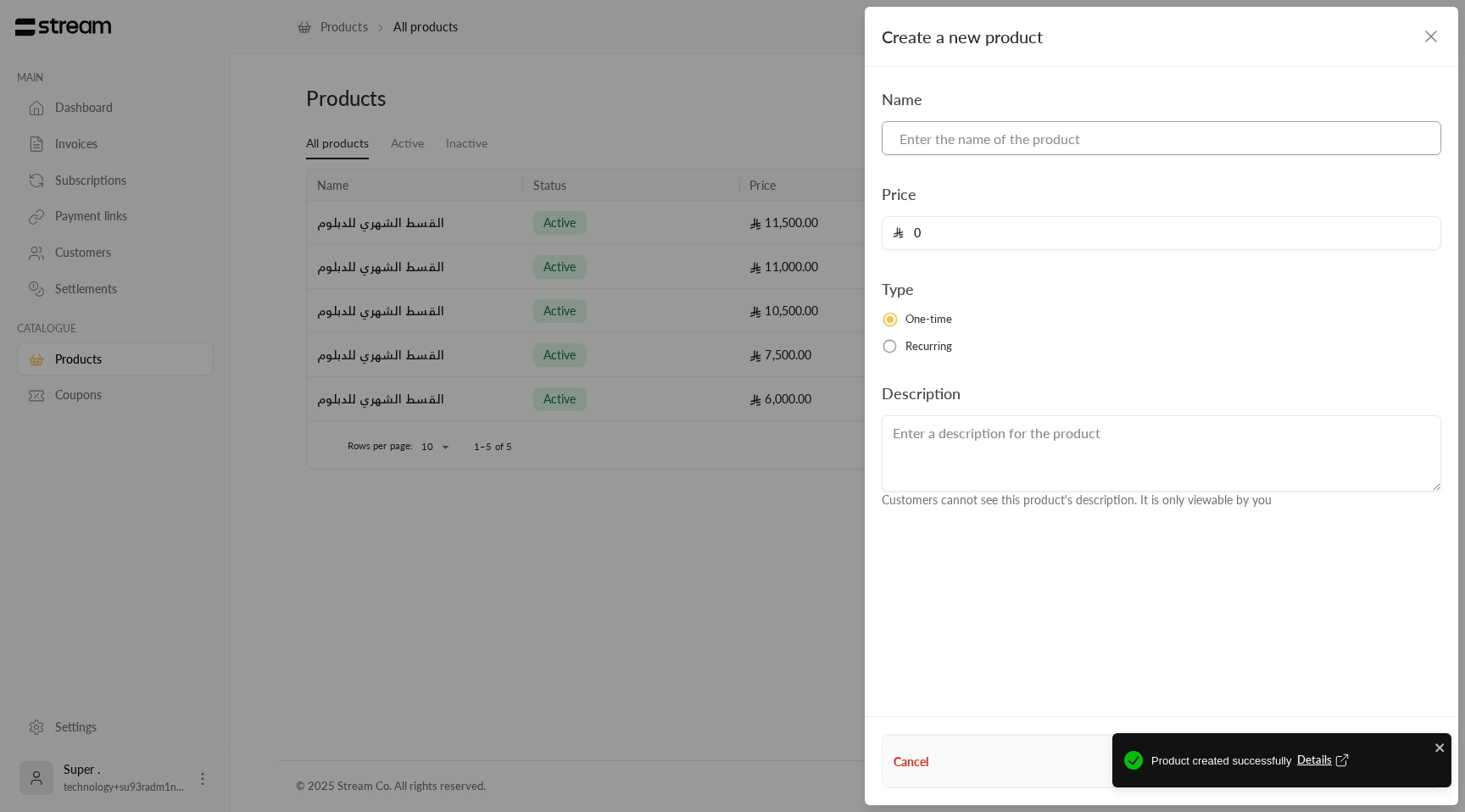
click at [1016, 142] on input at bounding box center [1161, 138] width 560 height 34
paste input "القسط الشهري للدبلوم"
type input "القسط الشهري للدبلوم"
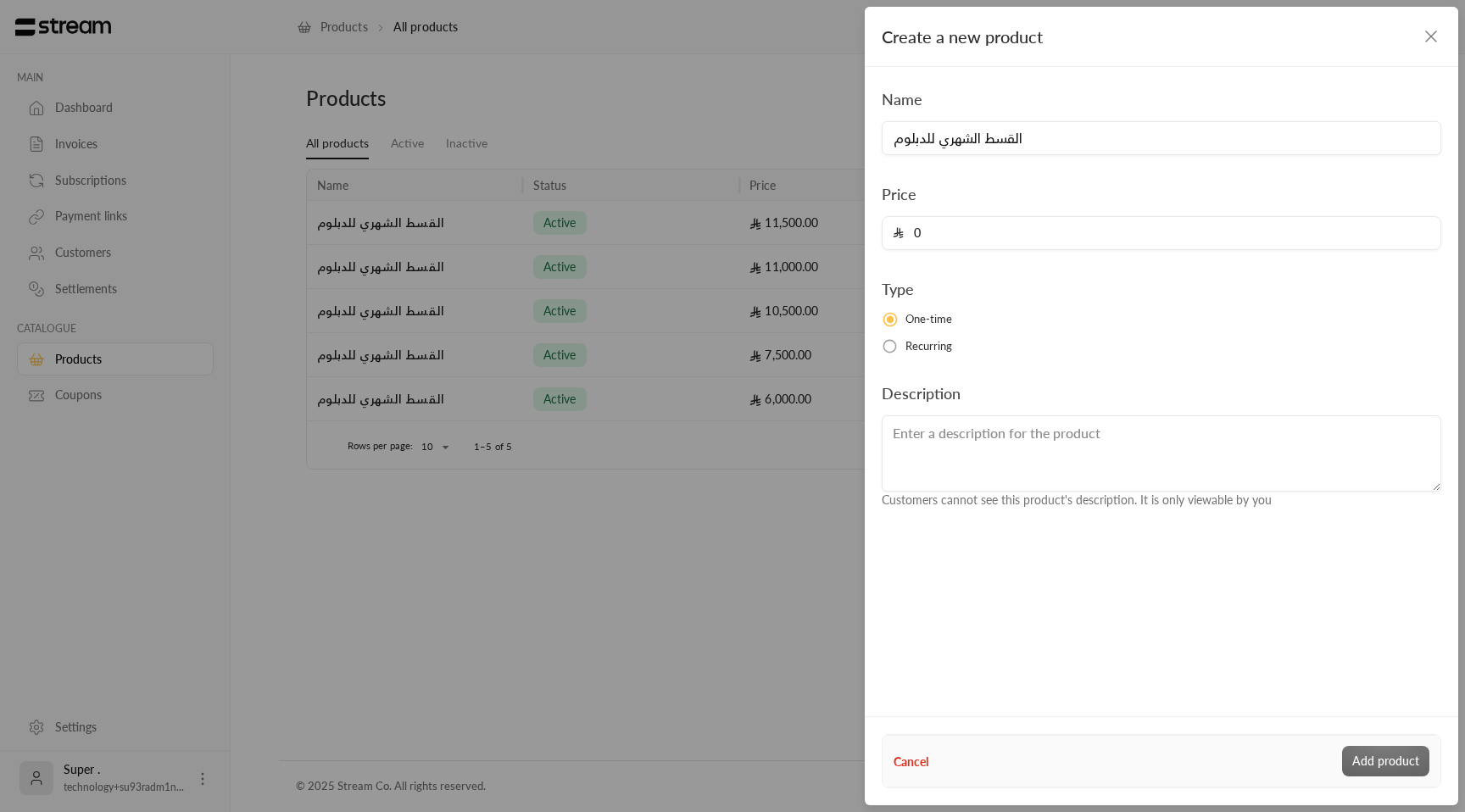
drag, startPoint x: 909, startPoint y: 232, endPoint x: 919, endPoint y: 238, distance: 11.7
click at [909, 232] on input "0" at bounding box center [1167, 233] width 527 height 33
paste input "1200"
type input "12000"
click at [1368, 750] on button "Add product" at bounding box center [1386, 761] width 88 height 31
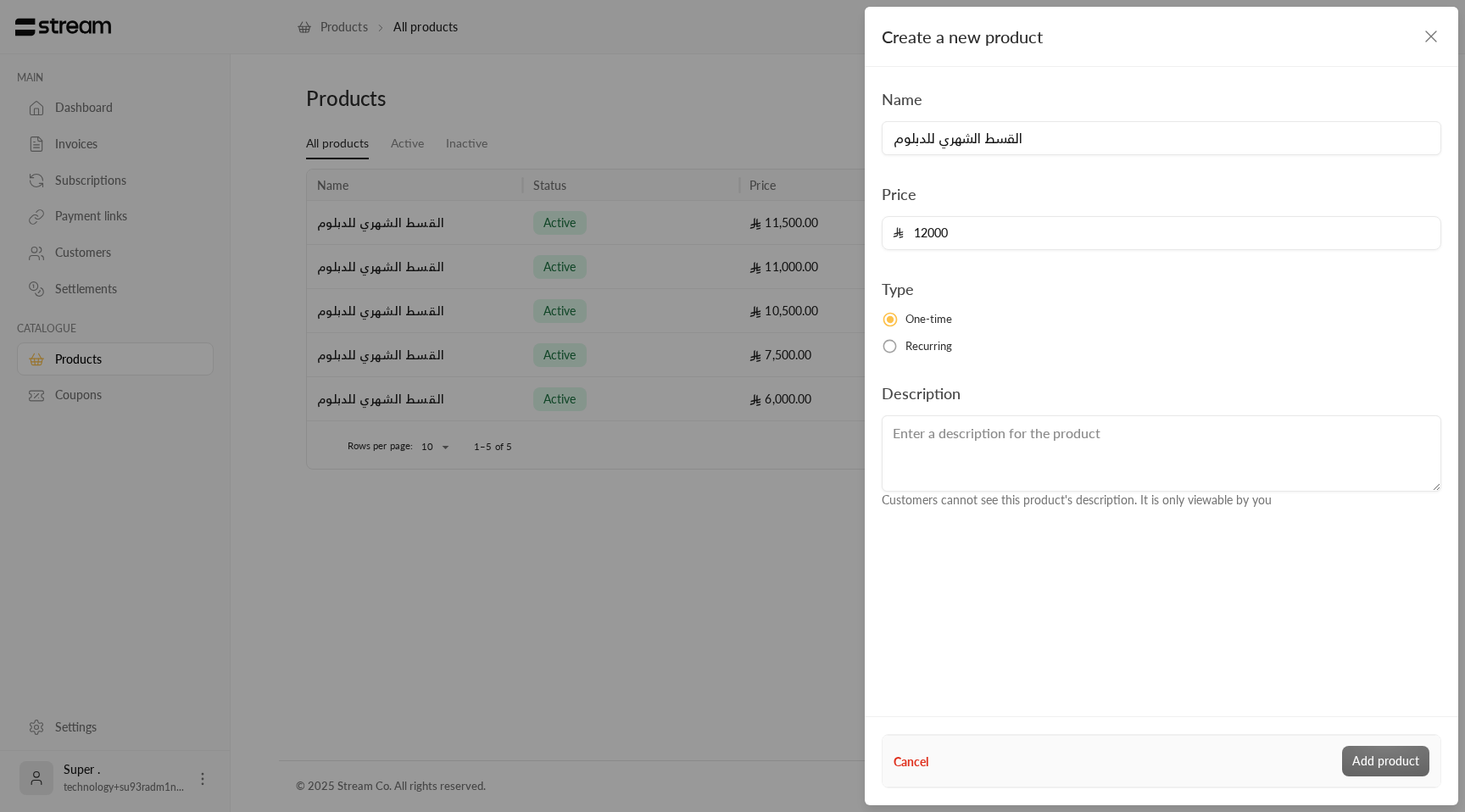
type input "0"
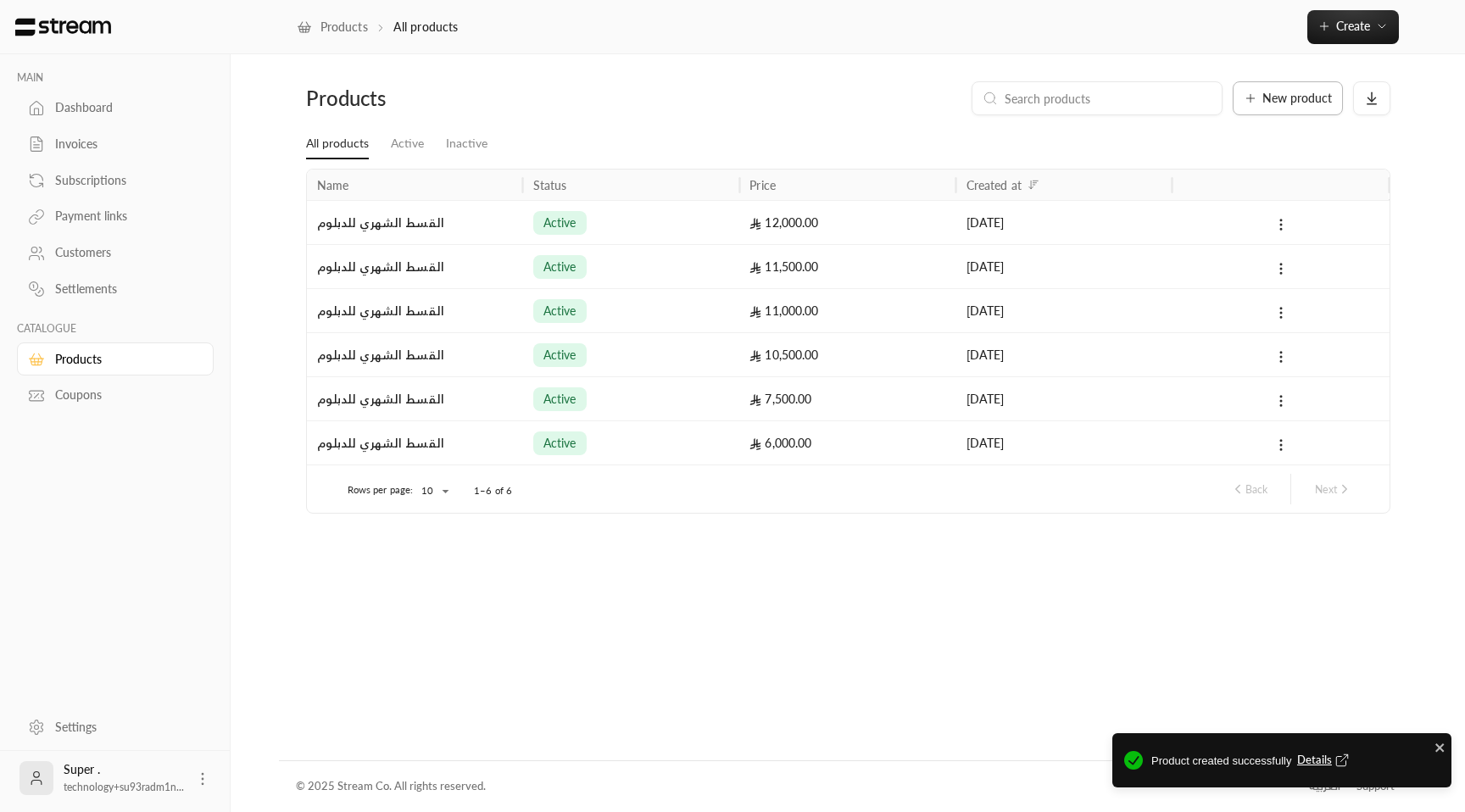
click at [1273, 96] on span "New product" at bounding box center [1297, 98] width 70 height 12
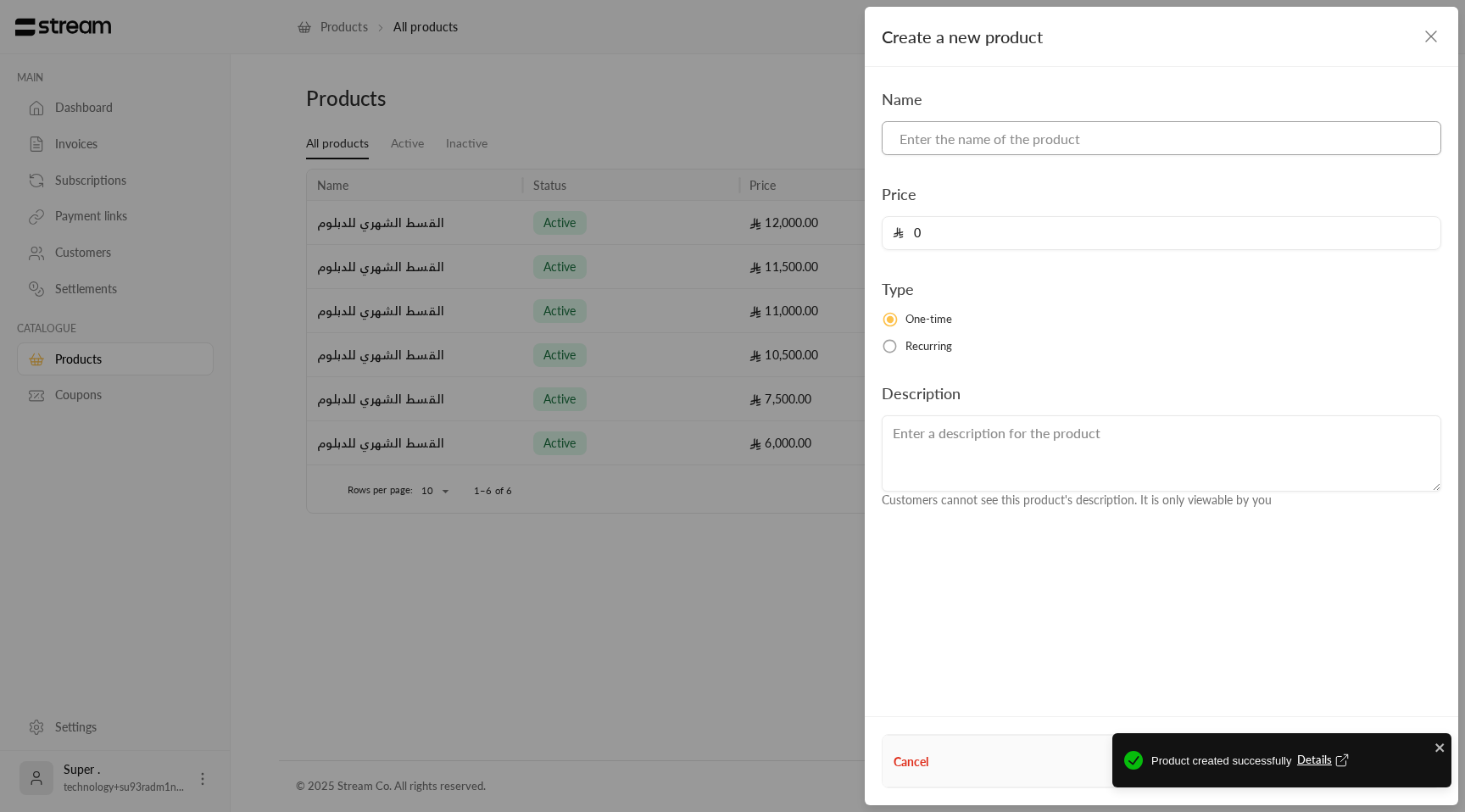
click at [976, 138] on input at bounding box center [1161, 138] width 560 height 34
paste input "القسط الشهري للدبلوم"
type input "القسط الشهري للدبلوم"
click at [992, 230] on input "0" at bounding box center [1167, 233] width 527 height 33
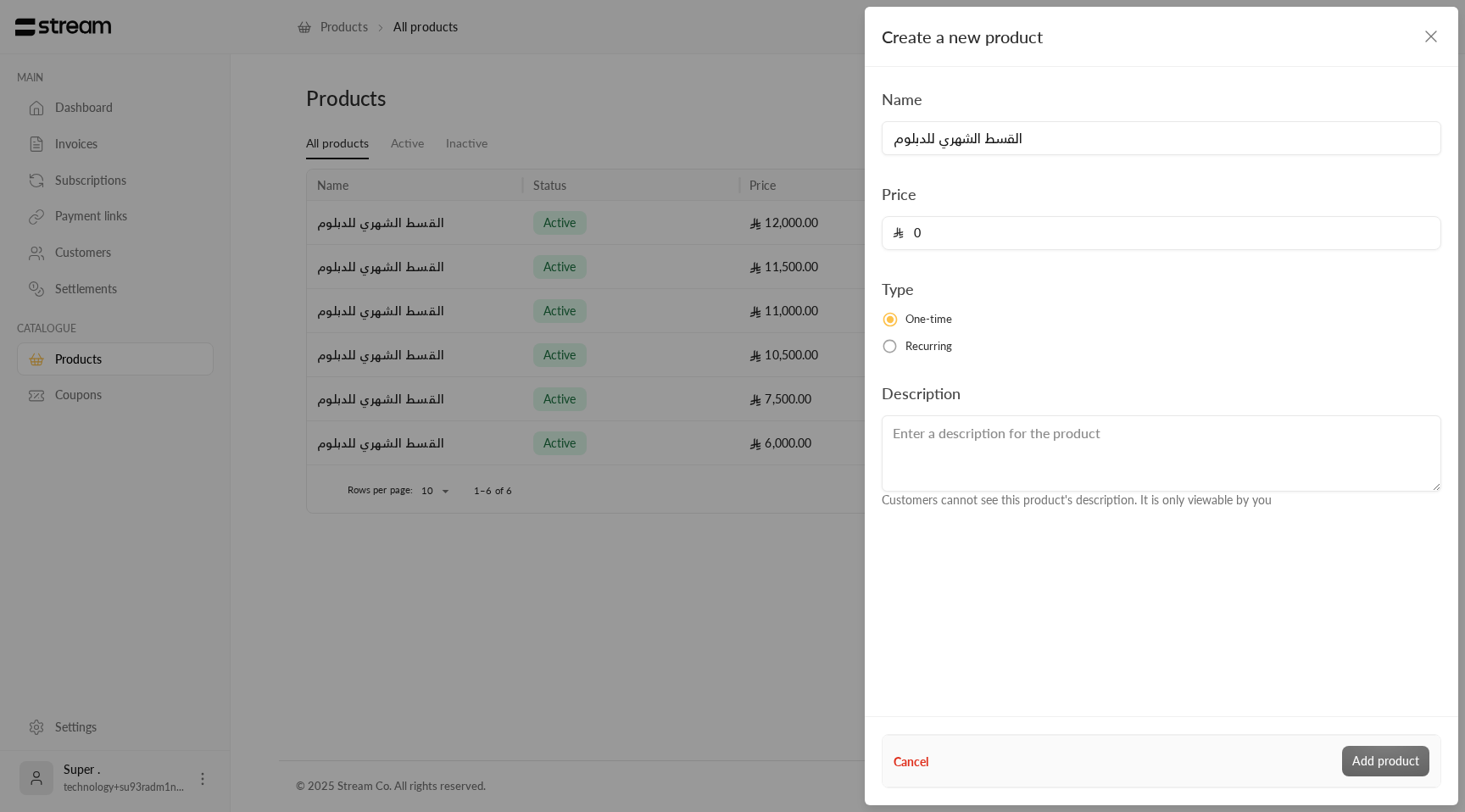
paste input "1400"
type input "14000"
click at [1373, 766] on button "Add product" at bounding box center [1386, 761] width 88 height 31
type input "0"
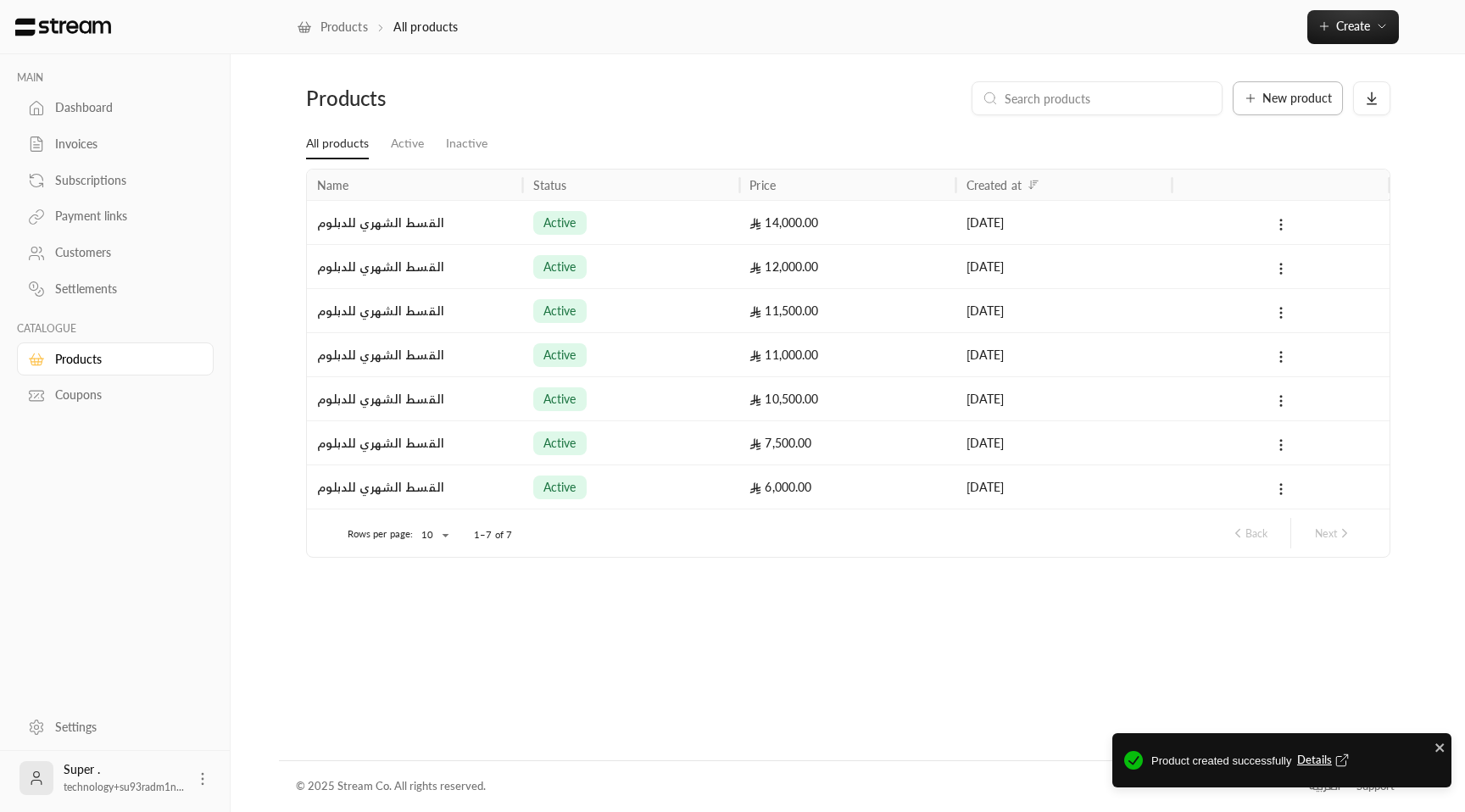
click at [1291, 103] on span "New product" at bounding box center [1297, 98] width 70 height 12
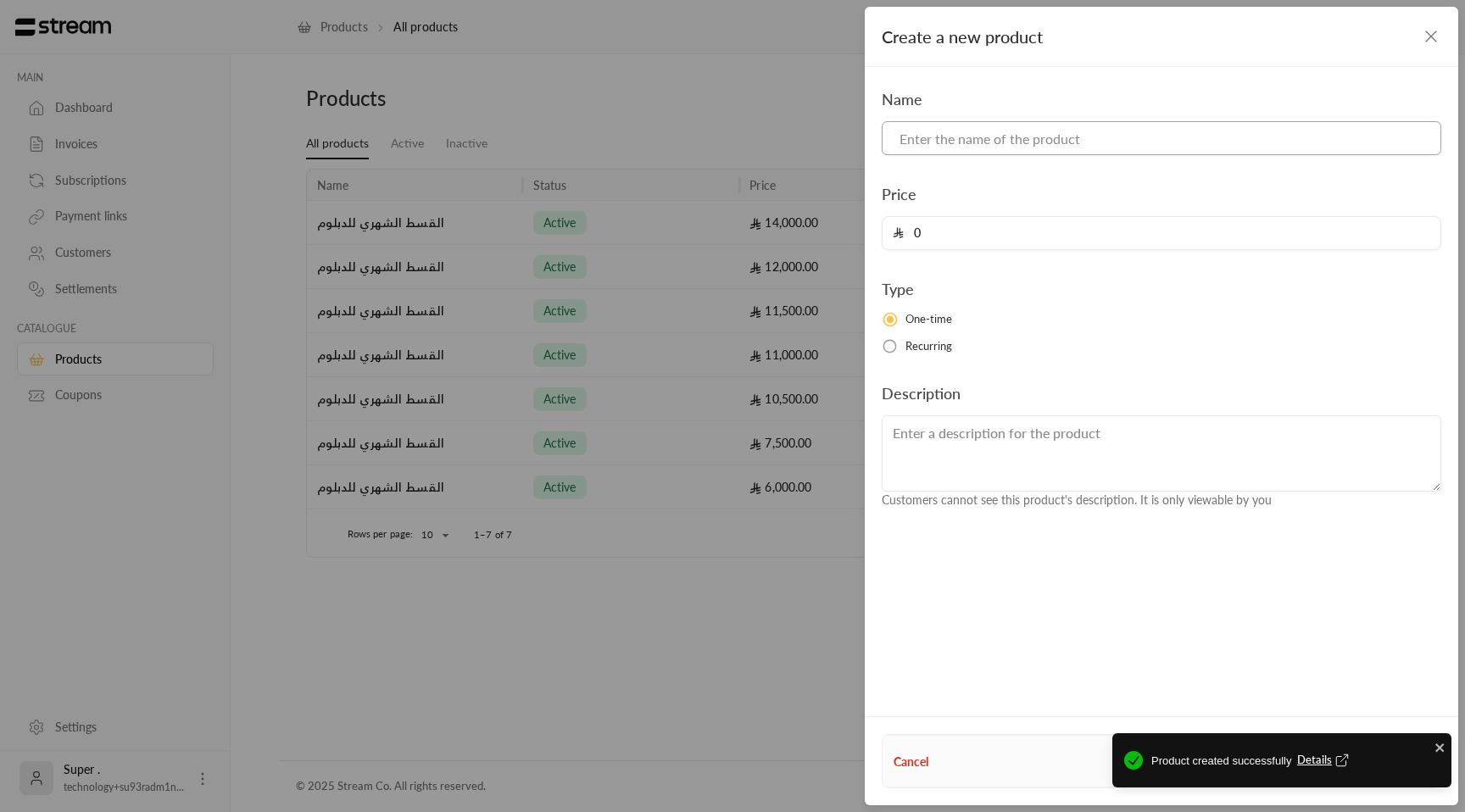
click at [958, 133] on input at bounding box center [1161, 138] width 560 height 34
paste input "القسط الشهري للدبلوم"
type input "القسط الشهري للدبلوم"
click at [1038, 239] on input "0" at bounding box center [1167, 233] width 527 height 33
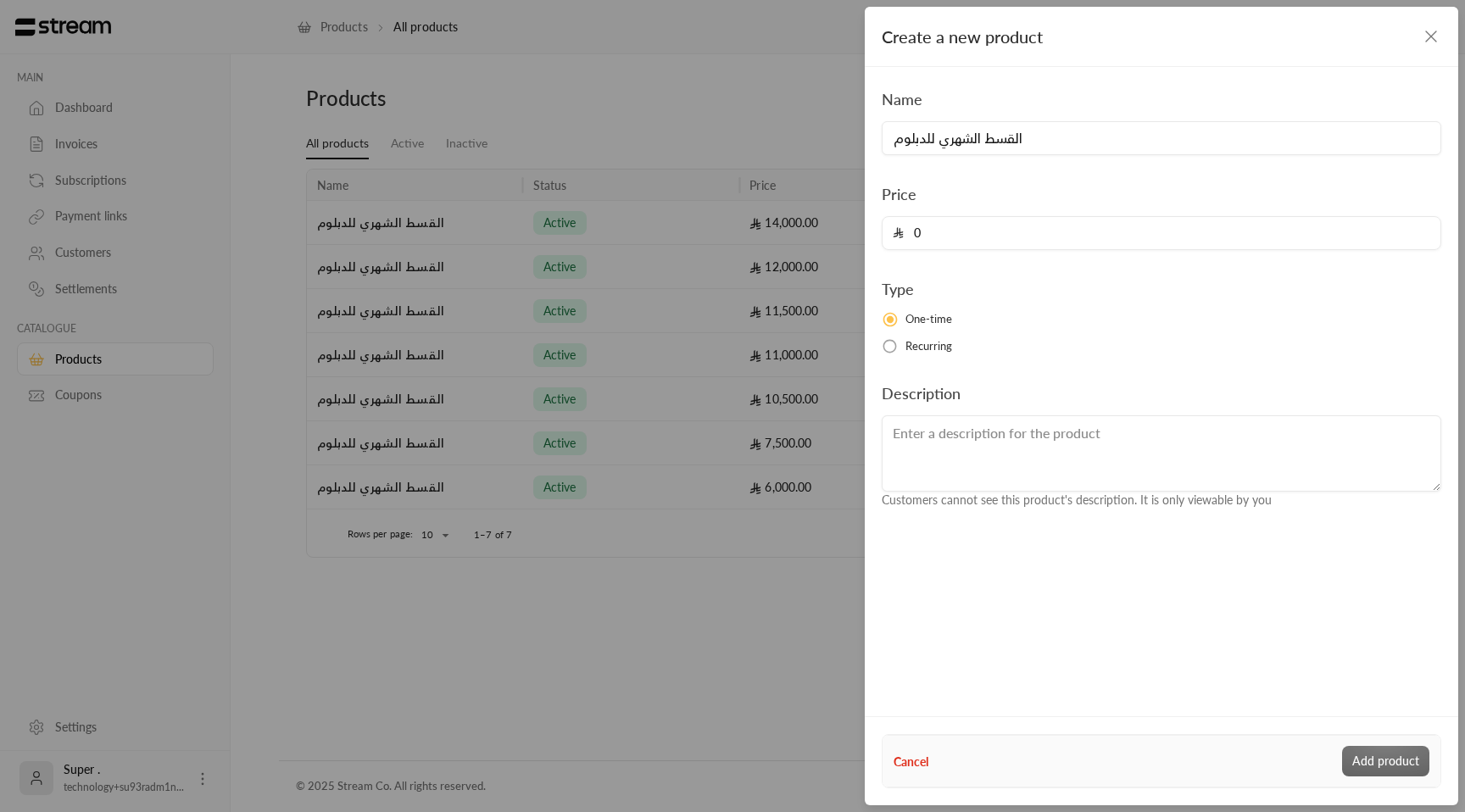
paste input "1500"
type input "15000"
click at [1392, 764] on button "Add product" at bounding box center [1386, 761] width 88 height 31
type input "0"
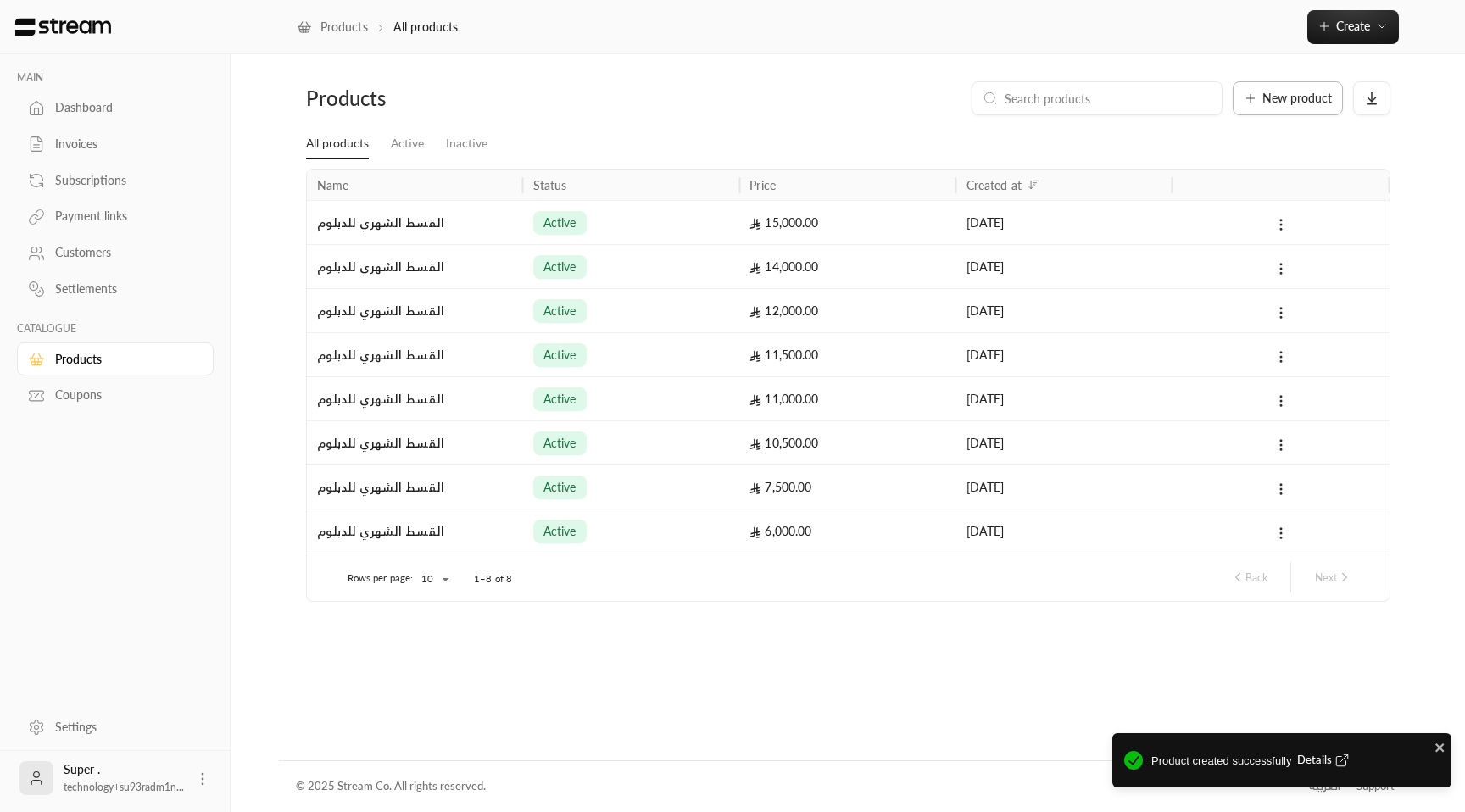
click at [1272, 103] on span "New product" at bounding box center [1297, 98] width 70 height 12
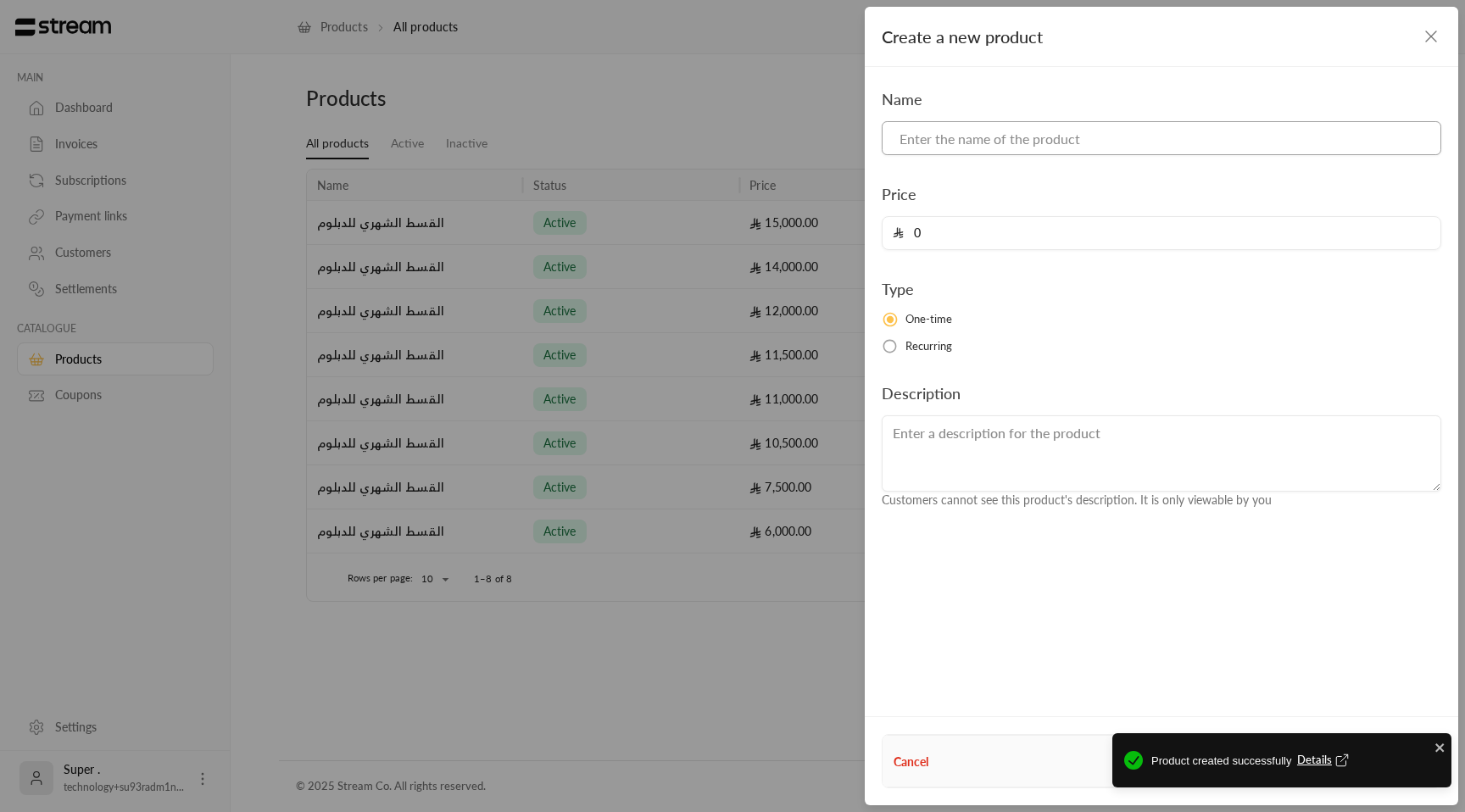
click at [998, 144] on input at bounding box center [1161, 138] width 560 height 34
paste input "القسط الشهري للدبلوم"
type input "القسط الشهري للدبلوم"
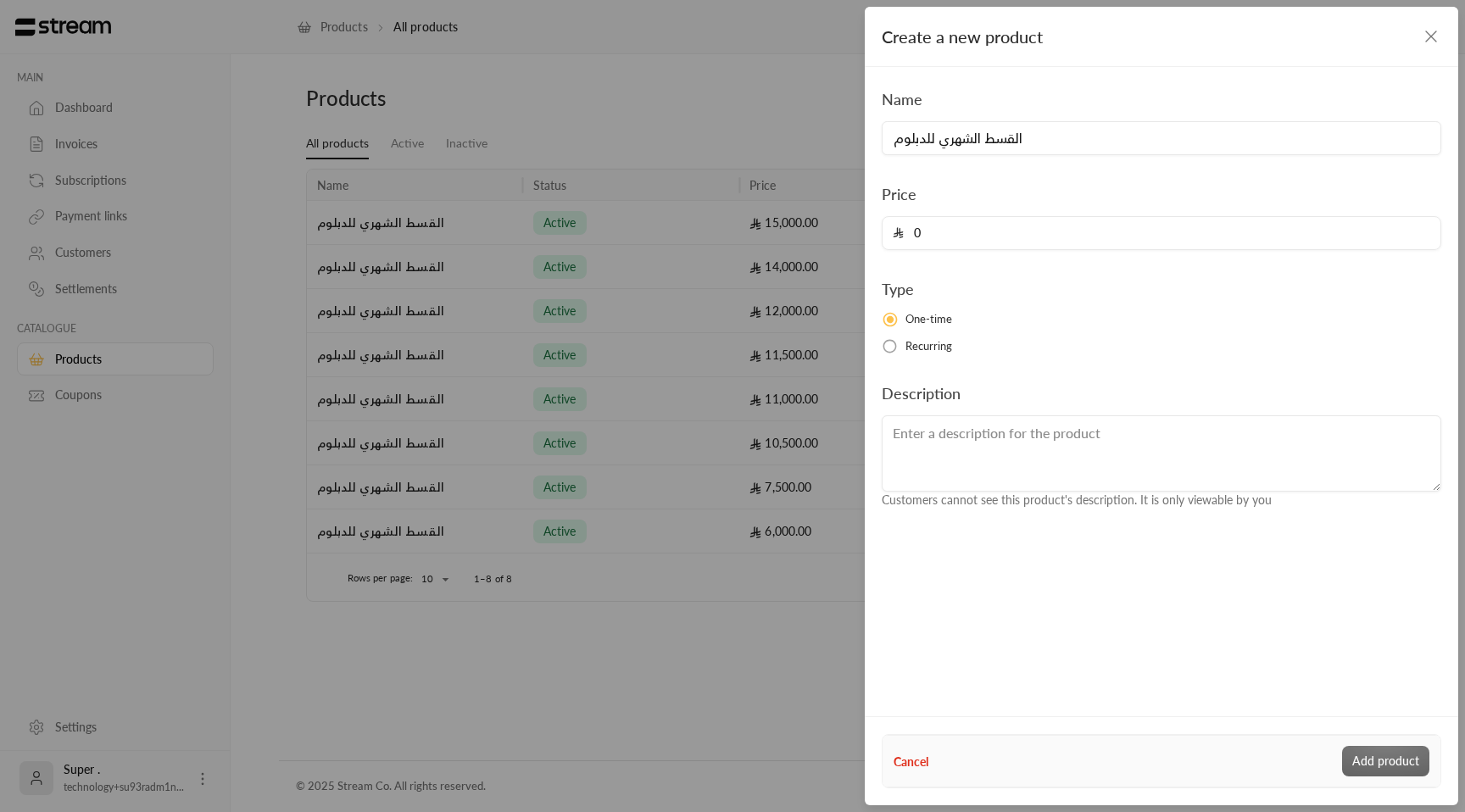
click at [938, 233] on input "0" at bounding box center [1167, 233] width 527 height 33
paste input "1600"
type input "16000"
click at [1390, 749] on button "Add product" at bounding box center [1386, 761] width 88 height 31
type input "0"
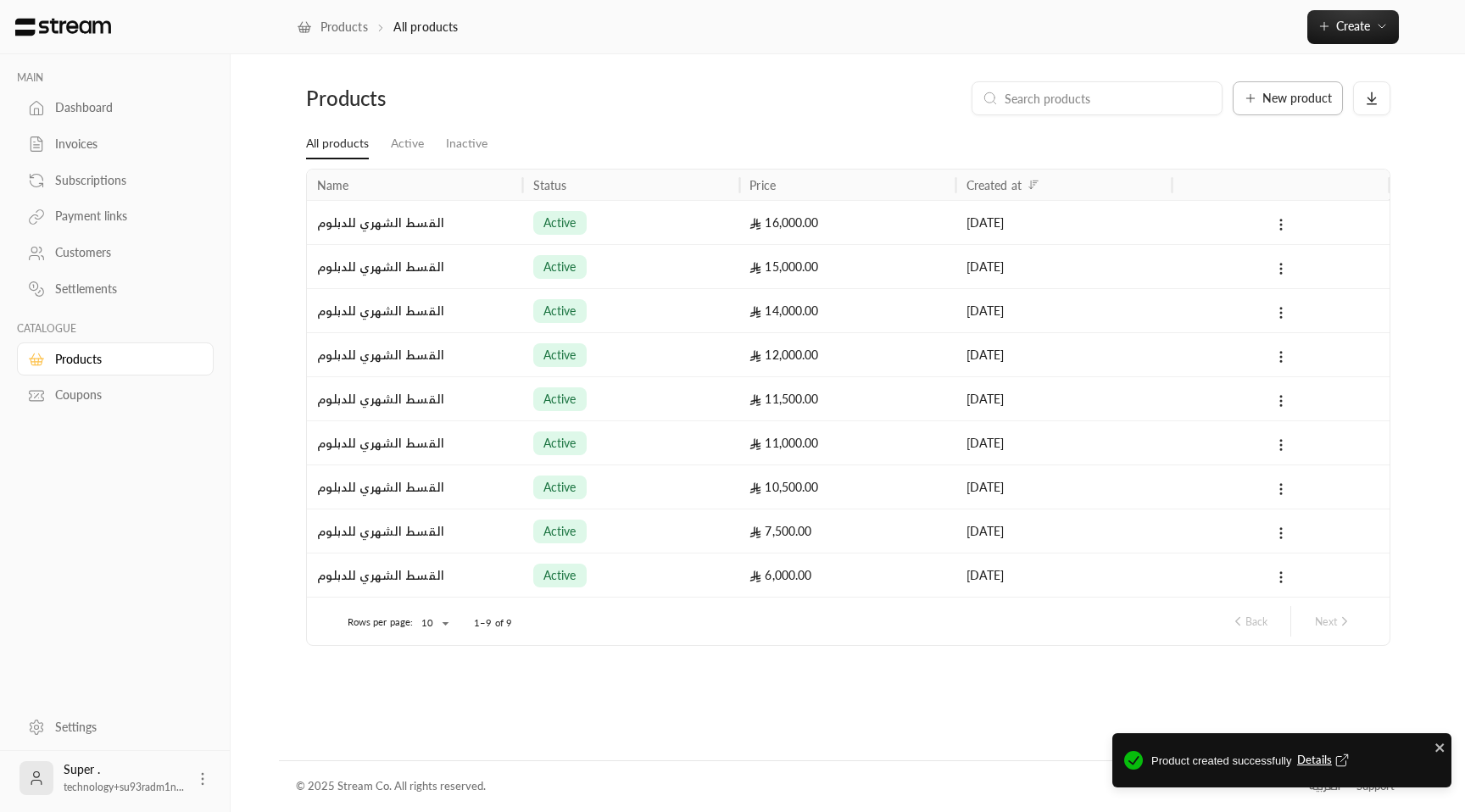
click at [1291, 97] on span "New product" at bounding box center [1297, 98] width 70 height 12
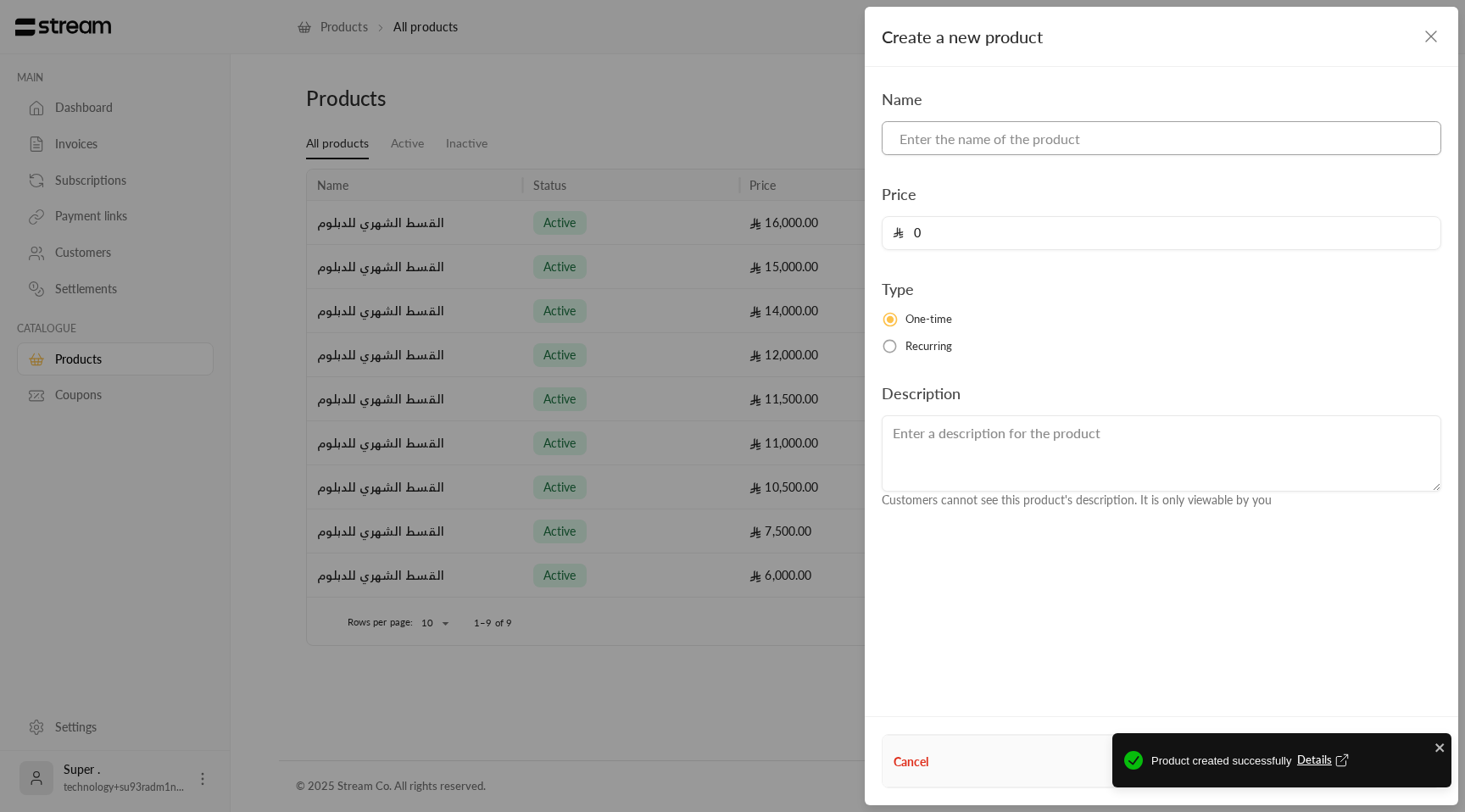
click at [1060, 141] on input at bounding box center [1161, 138] width 560 height 34
paste input "القسط الشهري للدبلوم"
type input "القسط الشهري للدبلوم"
click at [1038, 240] on input "0" at bounding box center [1167, 233] width 527 height 33
paste input "1800"
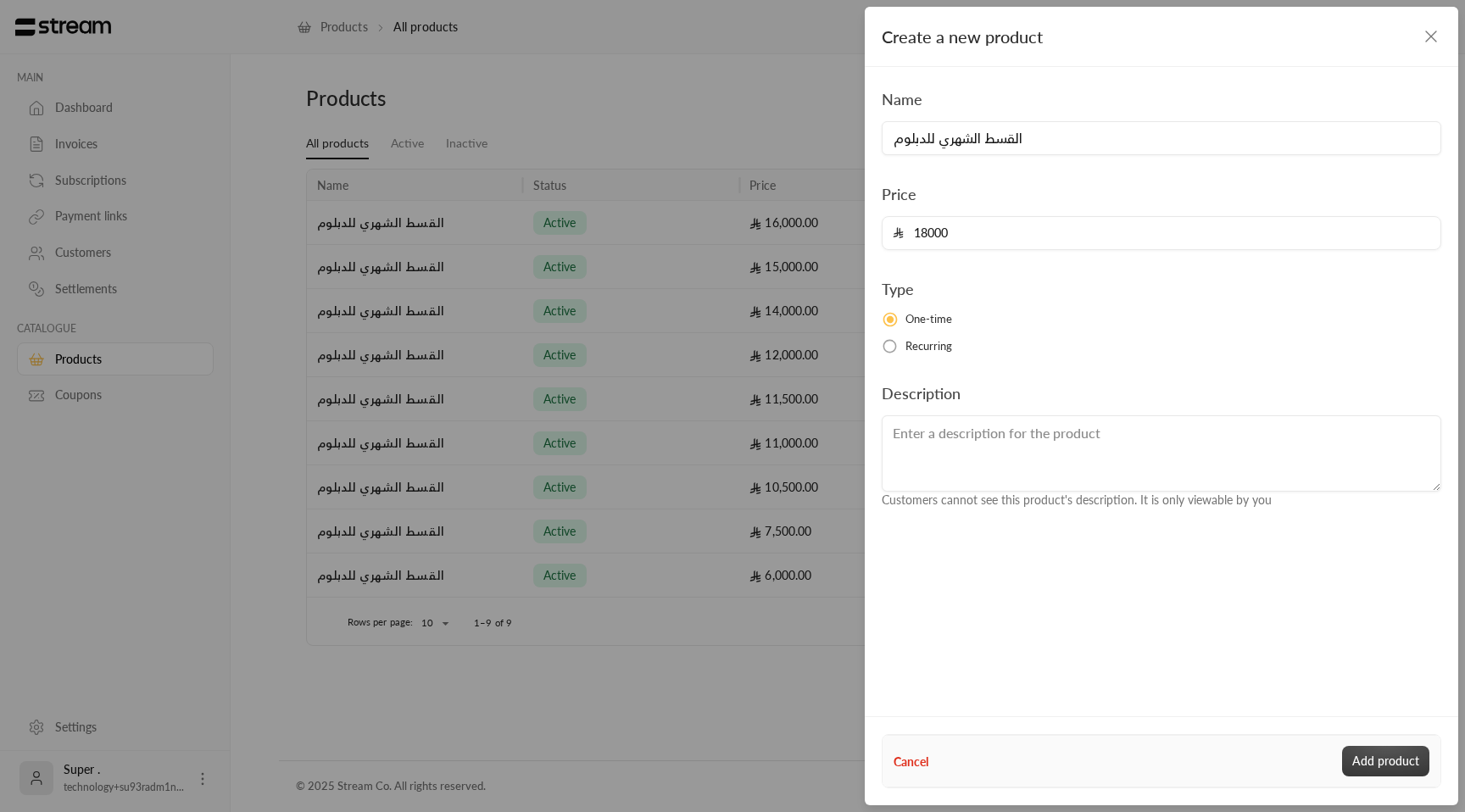
type input "18000"
click at [1369, 764] on button "Add product" at bounding box center [1386, 761] width 88 height 31
type input "0"
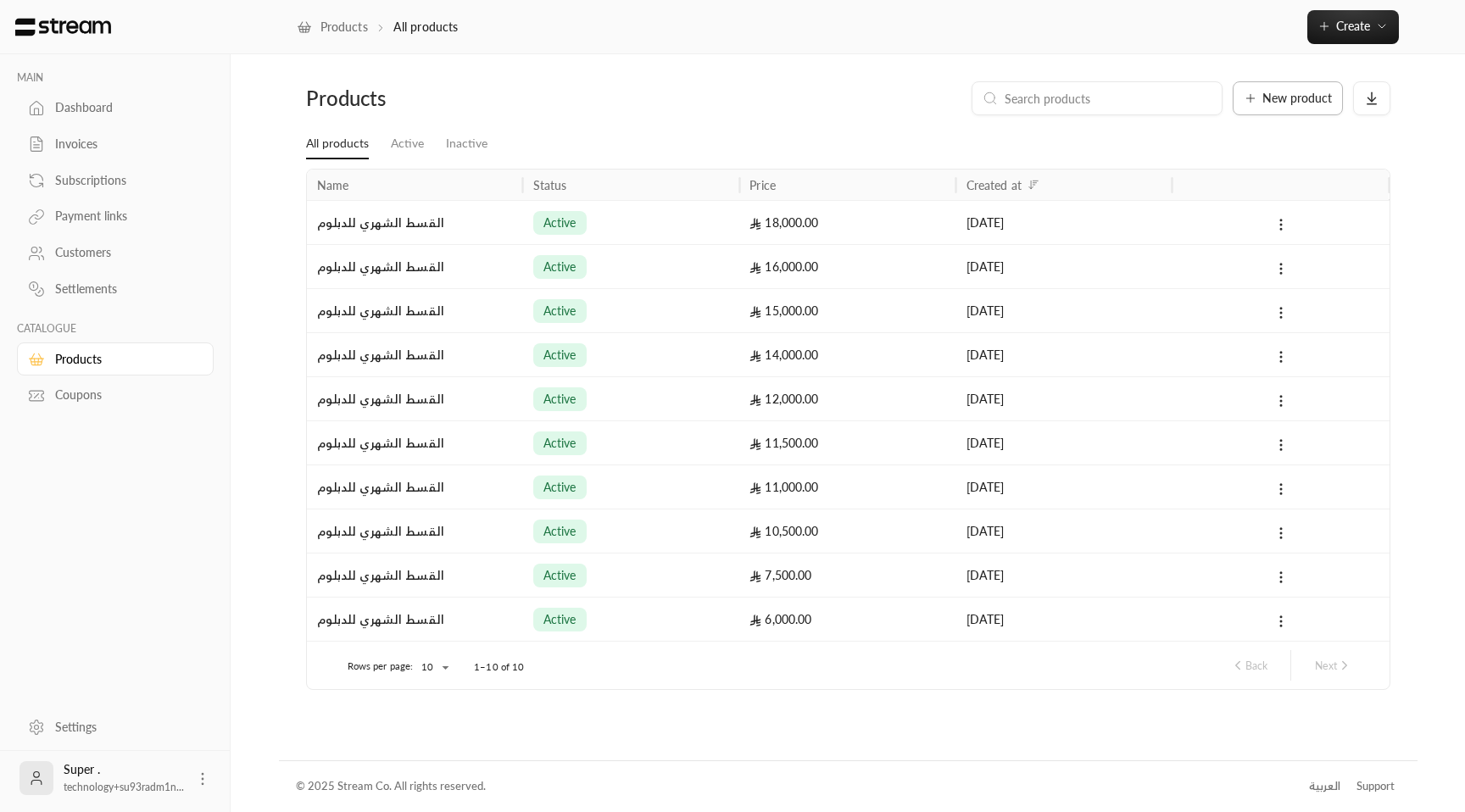
click at [1277, 95] on span "New product" at bounding box center [1297, 98] width 70 height 12
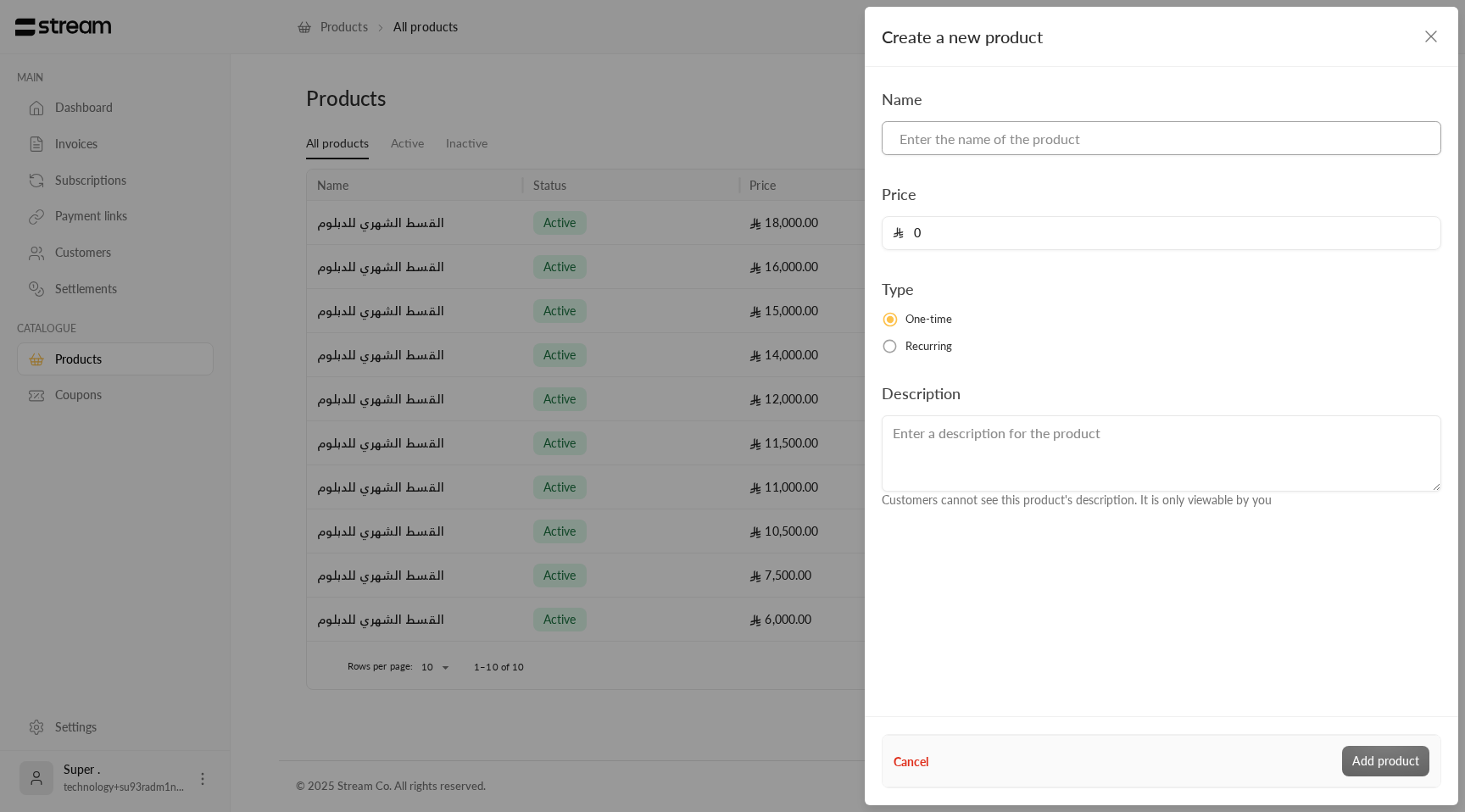
click at [995, 141] on input at bounding box center [1161, 138] width 560 height 34
click at [947, 227] on input "0" at bounding box center [1167, 233] width 527 height 33
paste input "2000"
type input "20000"
click at [1017, 141] on input at bounding box center [1161, 138] width 560 height 34
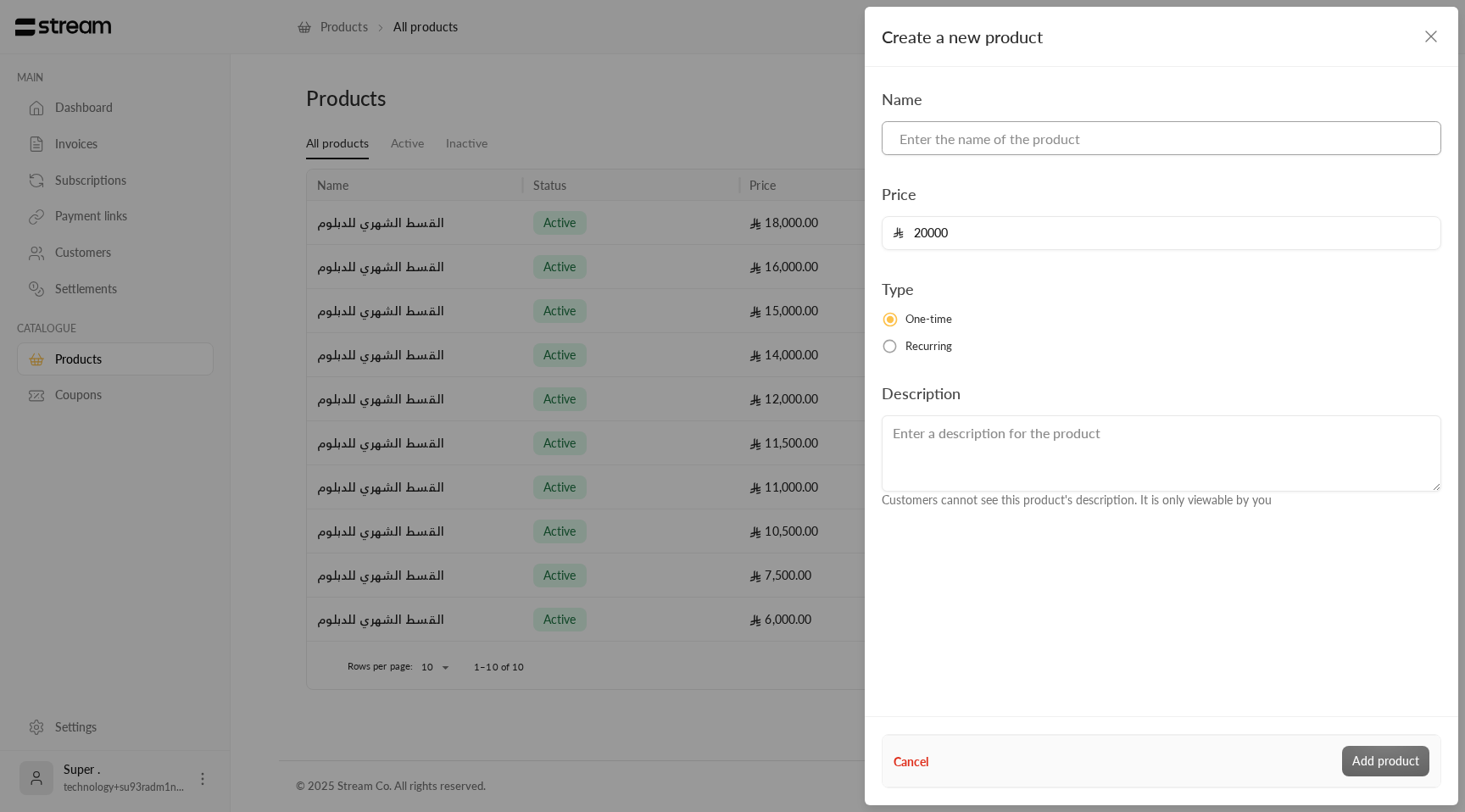
paste input "القسط الشهري للدبلوم"
type input "القسط الشهري للدبلوم"
click at [1358, 762] on button "Add product" at bounding box center [1386, 761] width 88 height 31
type input "0"
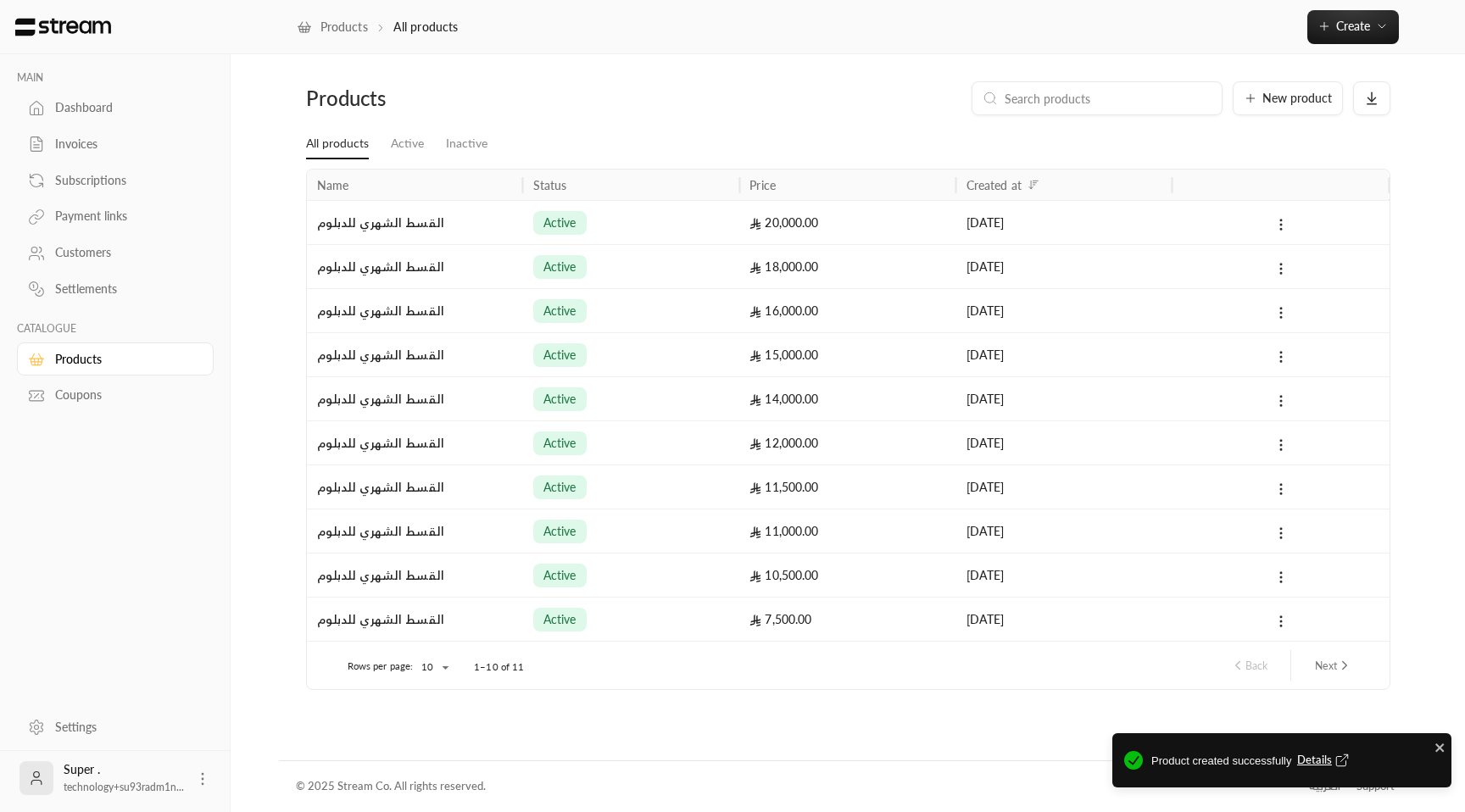
click at [805, 627] on div "7,500.00" at bounding box center [848, 619] width 196 height 43
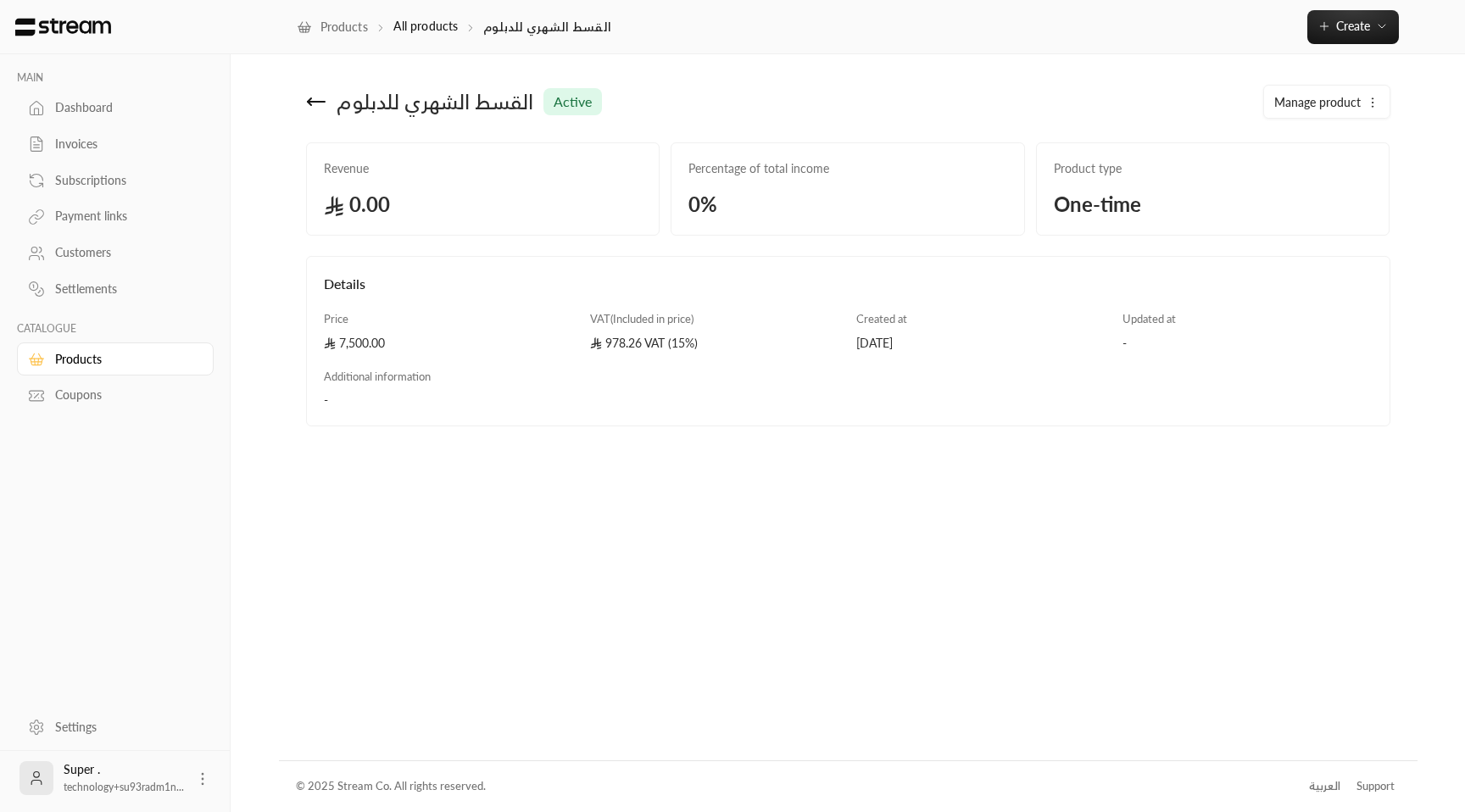
click at [82, 362] on div "Products" at bounding box center [123, 359] width 137 height 17
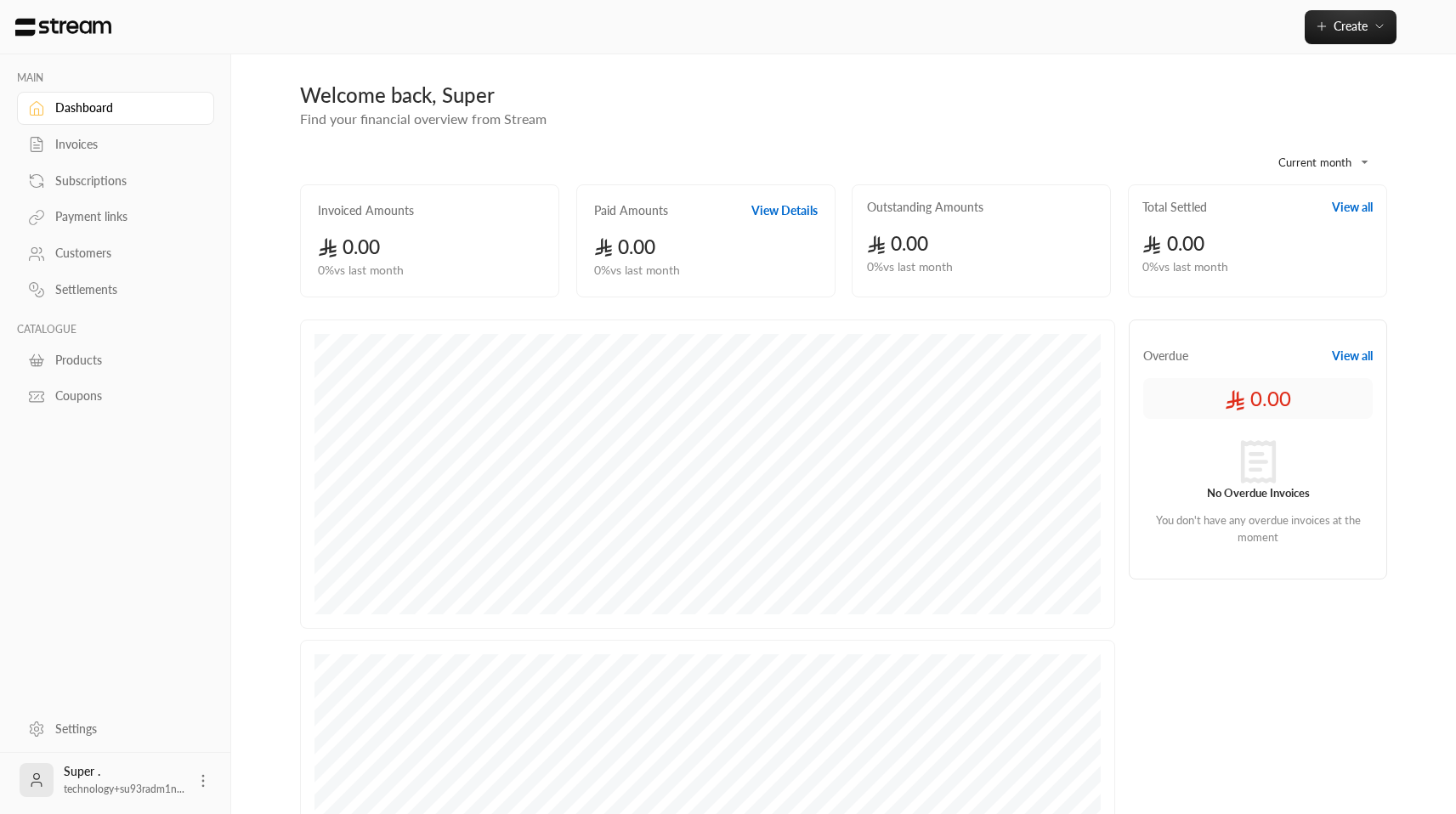
click at [89, 253] on div "Customers" at bounding box center [123, 253] width 137 height 17
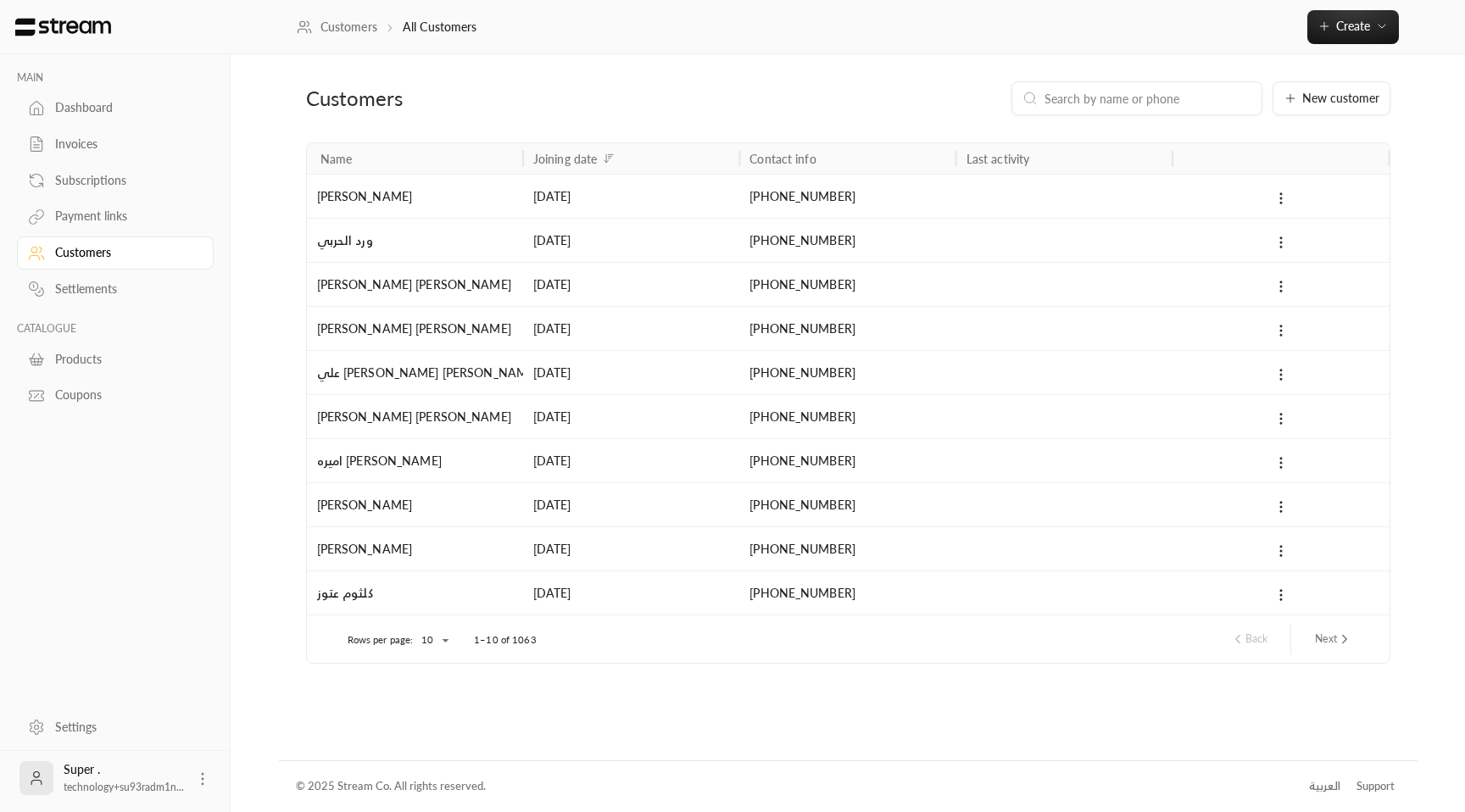
click at [1347, 638] on icon "next page" at bounding box center [1345, 639] width 15 height 15
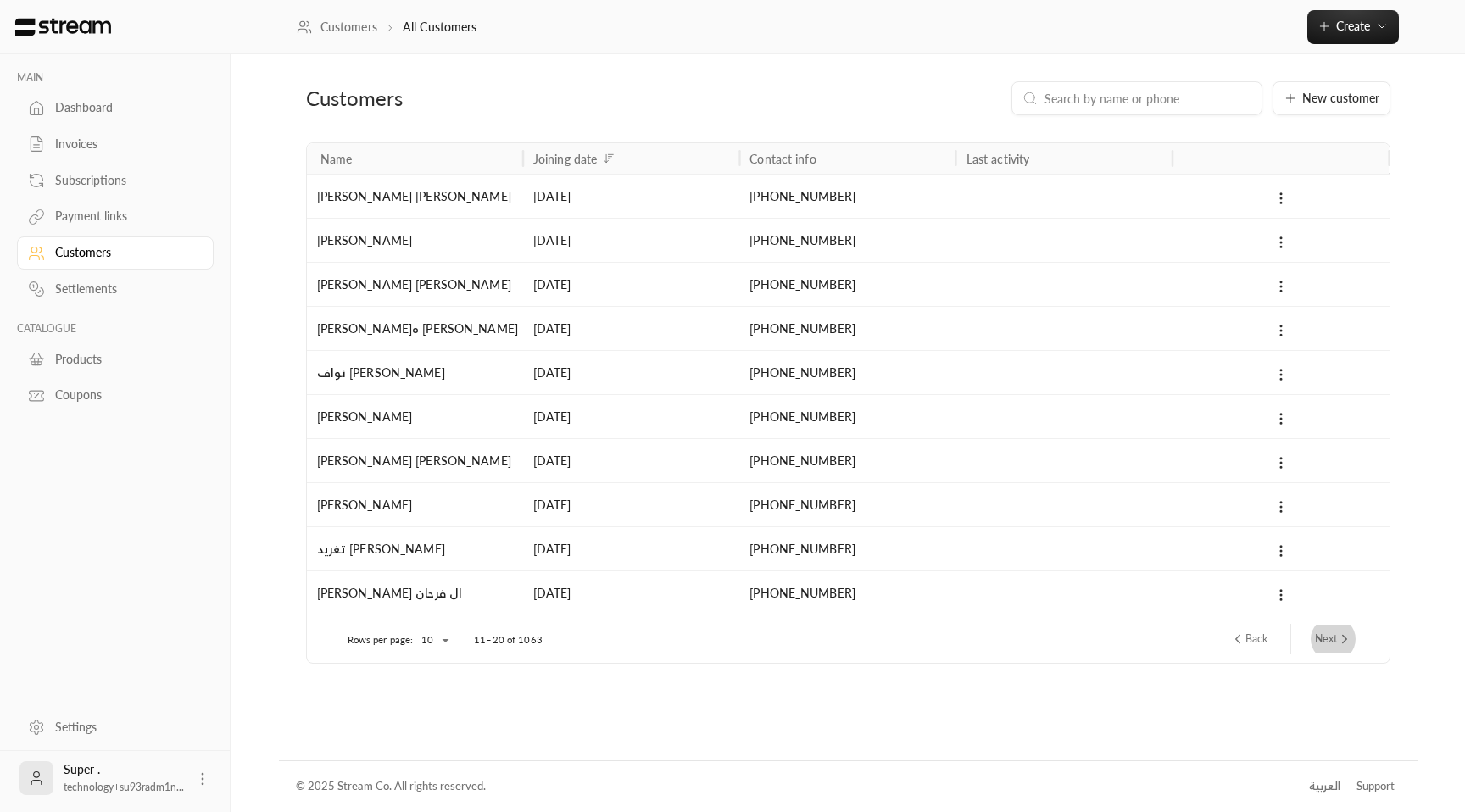
click at [1334, 637] on button "Next" at bounding box center [1334, 639] width 51 height 29
